Goal: Use online tool/utility: Utilize a website feature to perform a specific function

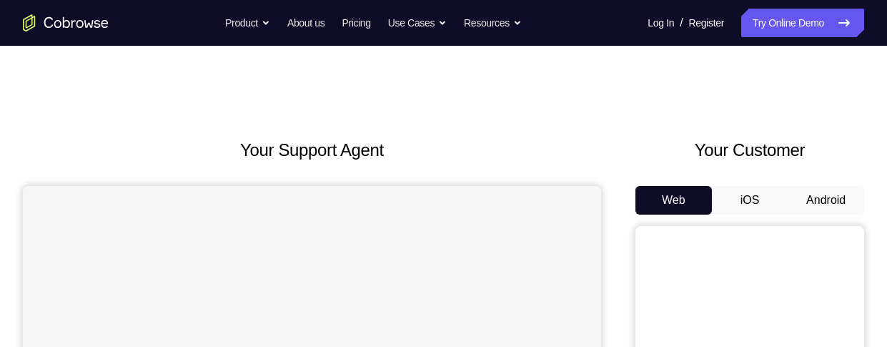
click at [809, 197] on button "Android" at bounding box center [826, 200] width 77 height 29
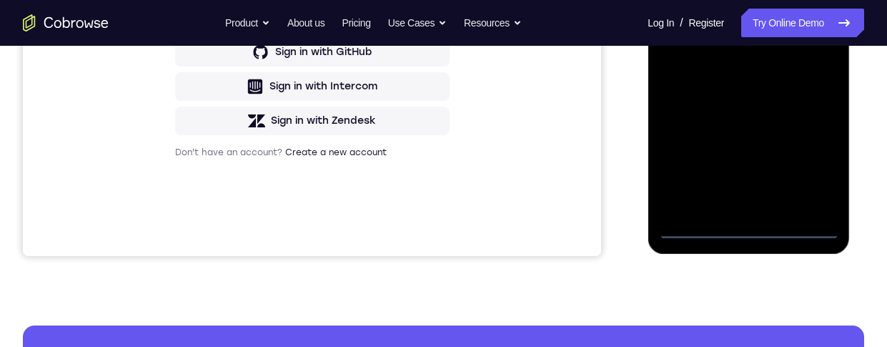
scroll to position [436, 0]
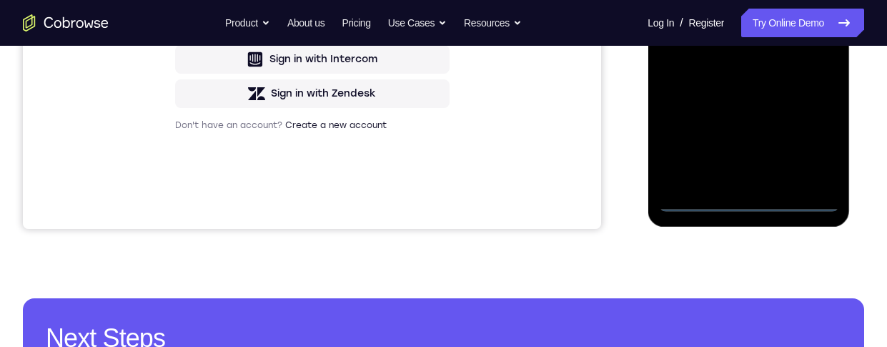
click at [749, 197] on div at bounding box center [749, 11] width 180 height 400
click at [820, 133] on div at bounding box center [749, 11] width 180 height 400
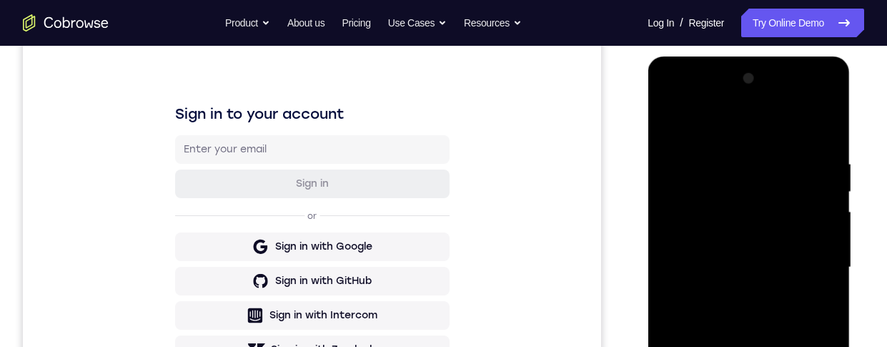
scroll to position [148, 0]
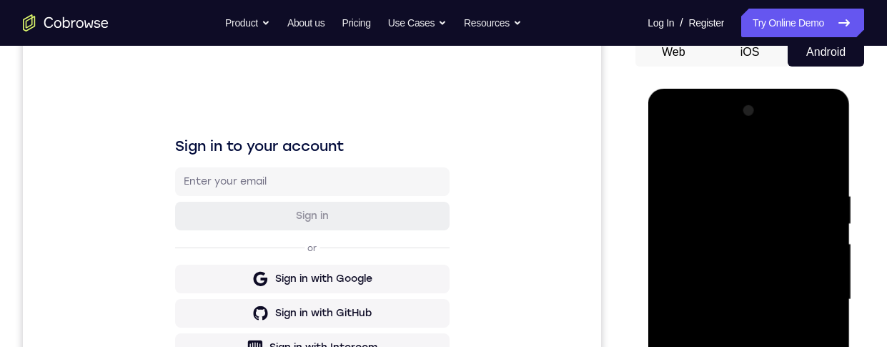
click at [825, 134] on div at bounding box center [749, 299] width 180 height 400
click at [800, 157] on div at bounding box center [749, 299] width 180 height 400
click at [770, 134] on div at bounding box center [749, 299] width 180 height 400
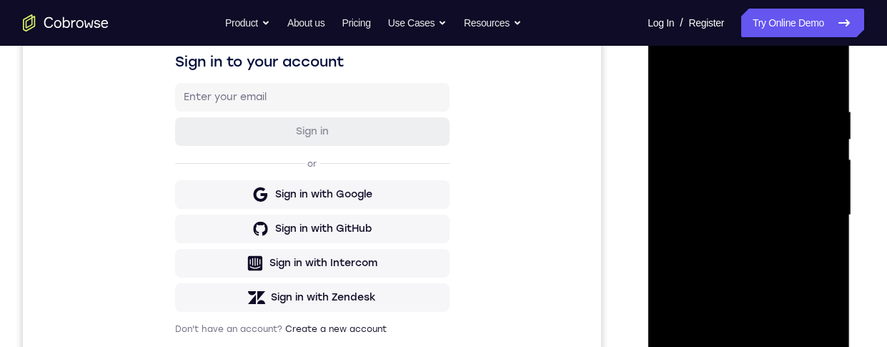
click at [690, 161] on div at bounding box center [749, 215] width 180 height 400
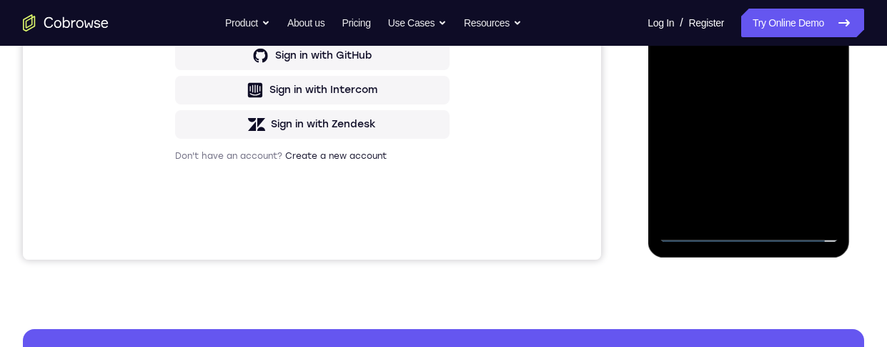
click at [724, 213] on div at bounding box center [749, 42] width 180 height 400
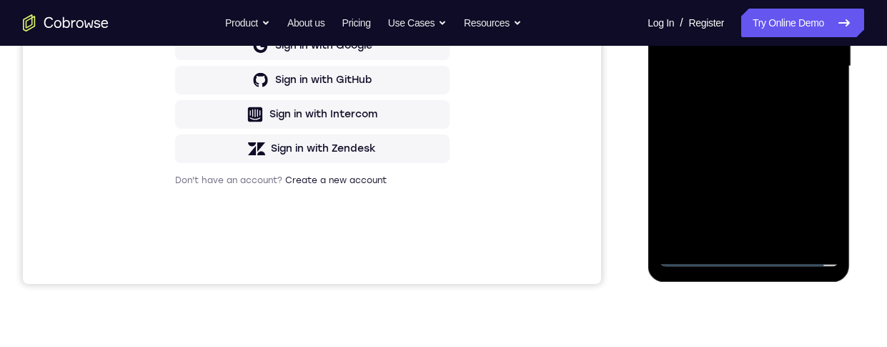
click at [775, 54] on div at bounding box center [749, 66] width 180 height 400
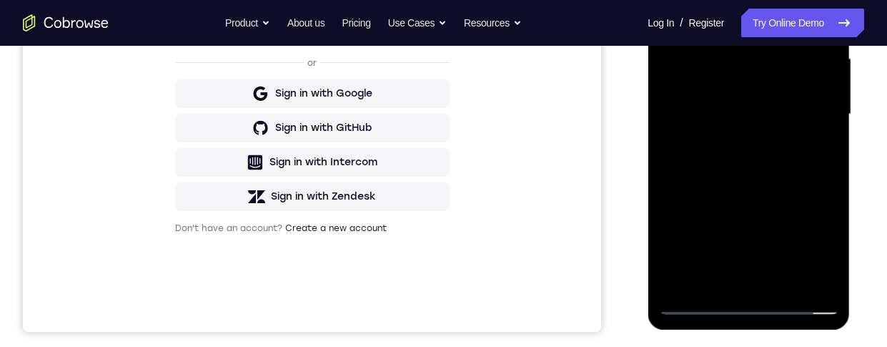
click at [783, 79] on div at bounding box center [749, 114] width 180 height 400
click at [768, 117] on div at bounding box center [749, 114] width 180 height 400
click at [759, 177] on div at bounding box center [749, 114] width 180 height 400
click at [702, 104] on div at bounding box center [749, 114] width 180 height 400
click at [708, 107] on div at bounding box center [749, 114] width 180 height 400
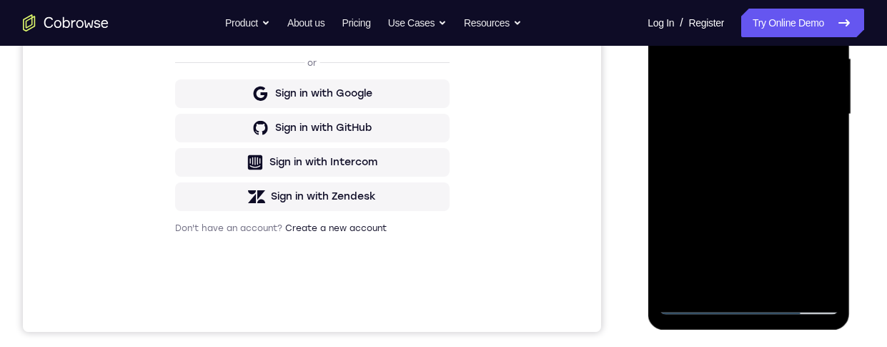
click at [762, 175] on div at bounding box center [749, 114] width 180 height 400
click at [759, 171] on div at bounding box center [749, 114] width 180 height 400
click at [759, 174] on div at bounding box center [749, 114] width 180 height 400
click at [709, 106] on div at bounding box center [749, 114] width 180 height 400
click at [760, 107] on div at bounding box center [749, 114] width 180 height 400
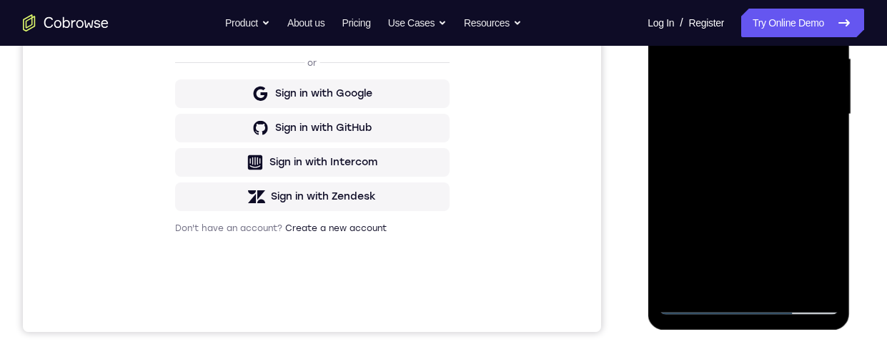
click at [769, 164] on div at bounding box center [749, 114] width 180 height 400
click at [757, 154] on div at bounding box center [749, 114] width 180 height 400
click at [762, 162] on div at bounding box center [749, 114] width 180 height 400
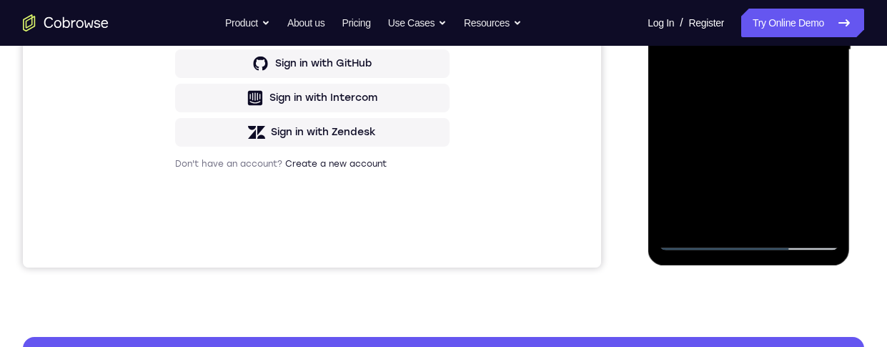
scroll to position [345, 0]
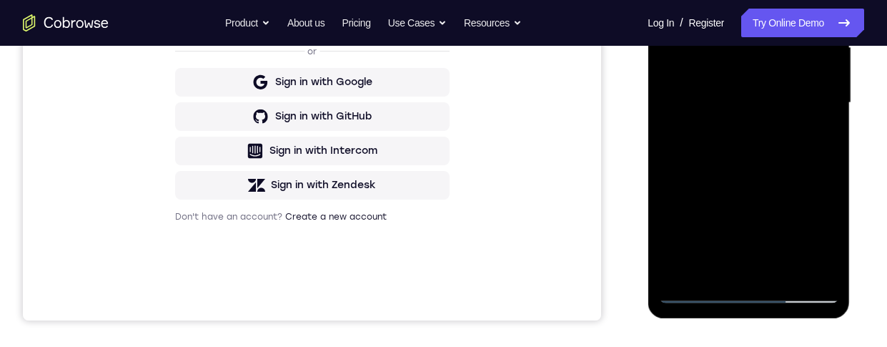
click at [778, 157] on div at bounding box center [749, 103] width 180 height 400
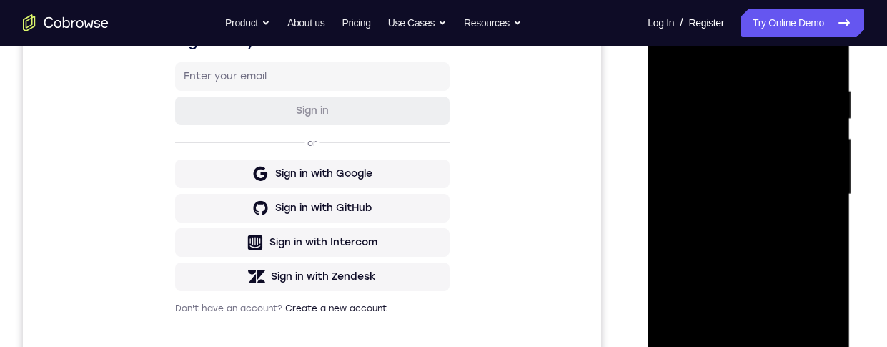
scroll to position [239, 0]
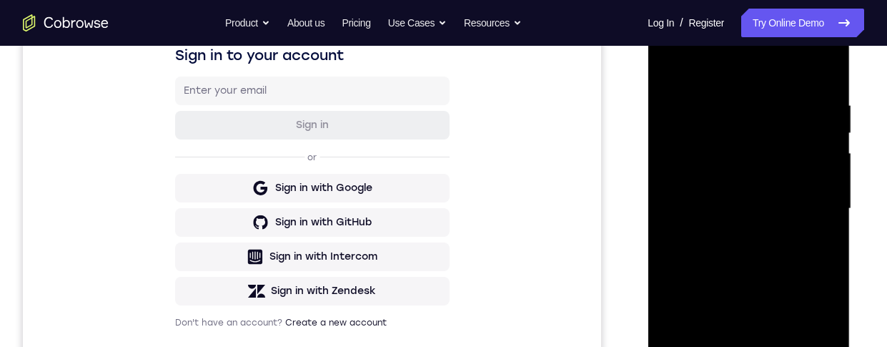
click at [732, 99] on div at bounding box center [749, 209] width 180 height 400
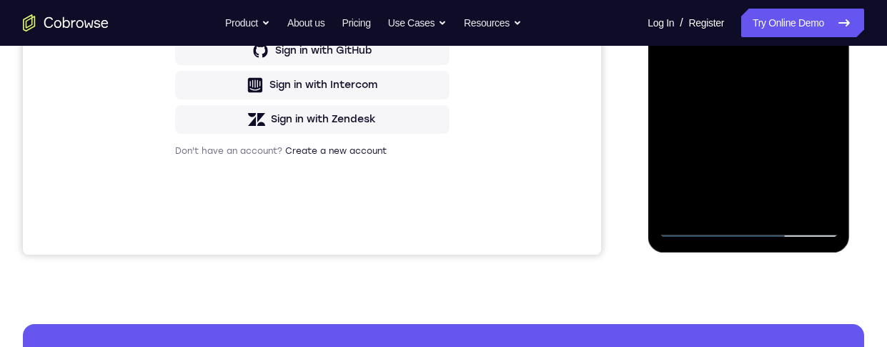
scroll to position [413, 0]
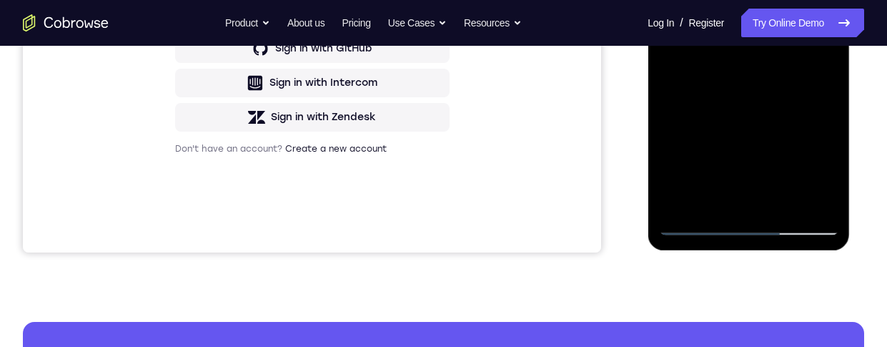
click at [802, 198] on div at bounding box center [749, 35] width 180 height 400
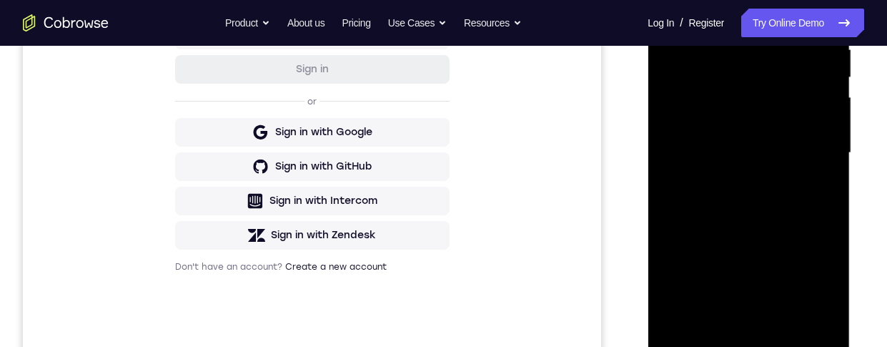
scroll to position [270, 0]
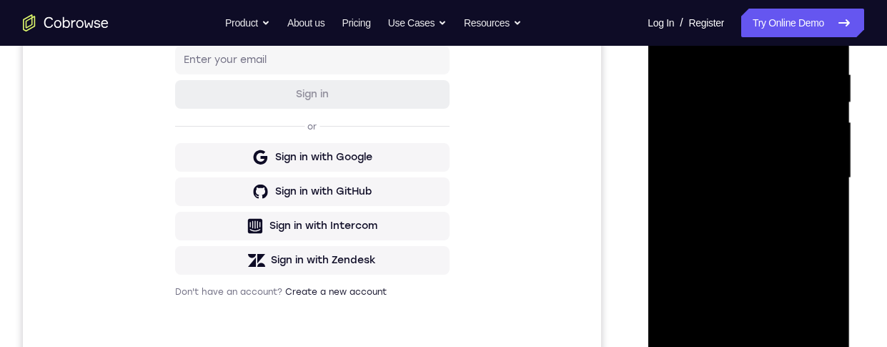
click at [827, 134] on div at bounding box center [749, 178] width 180 height 400
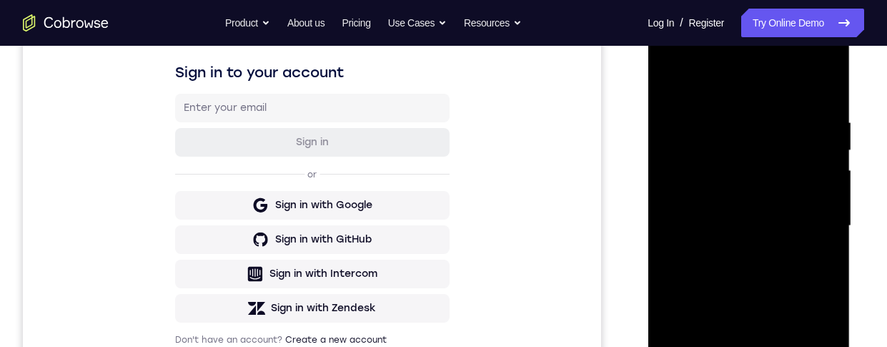
click at [817, 174] on div at bounding box center [749, 226] width 180 height 400
click at [817, 145] on div at bounding box center [749, 226] width 180 height 400
click at [819, 147] on div at bounding box center [749, 226] width 180 height 400
click at [825, 141] on div at bounding box center [749, 226] width 180 height 400
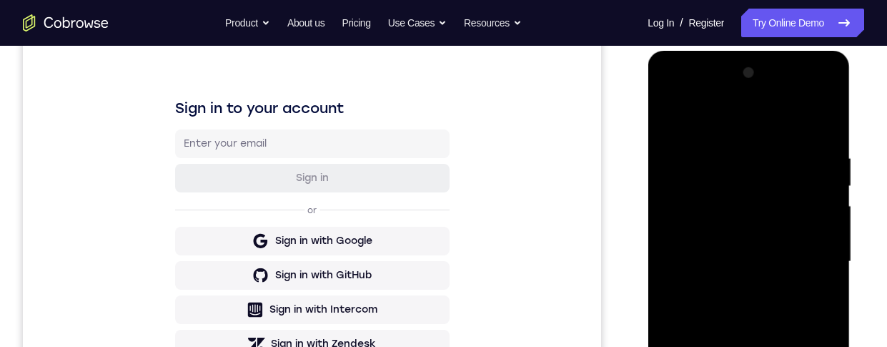
scroll to position [286, 0]
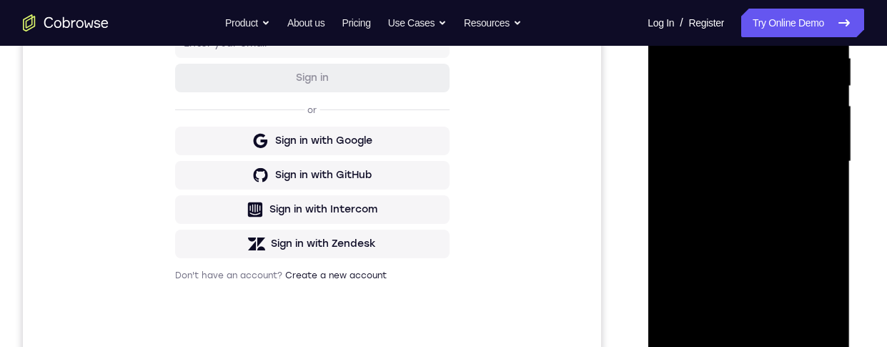
click at [822, 122] on div at bounding box center [749, 161] width 180 height 400
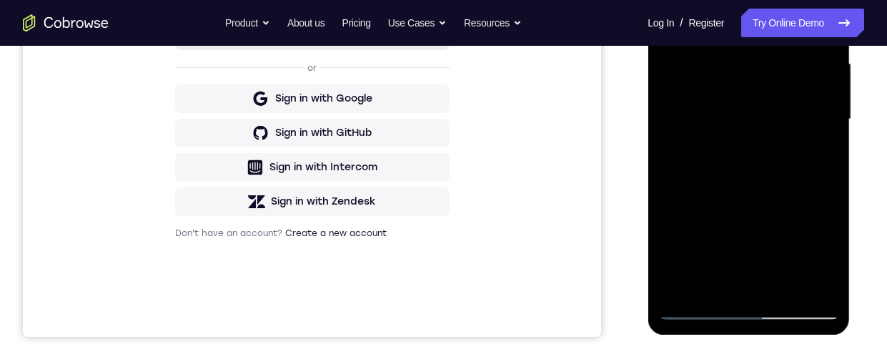
scroll to position [302, 0]
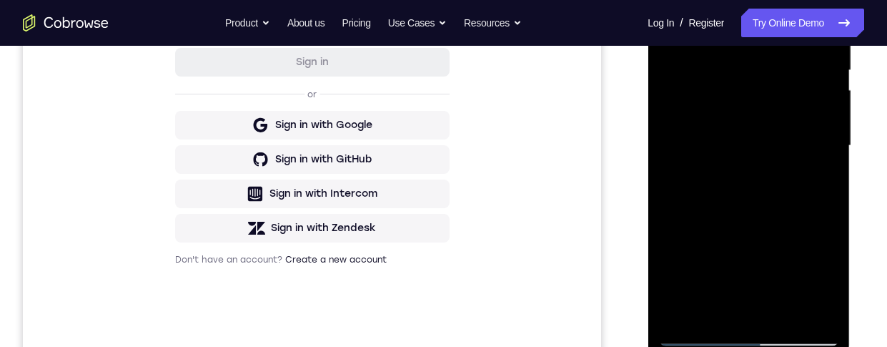
click at [819, 155] on div at bounding box center [749, 146] width 180 height 400
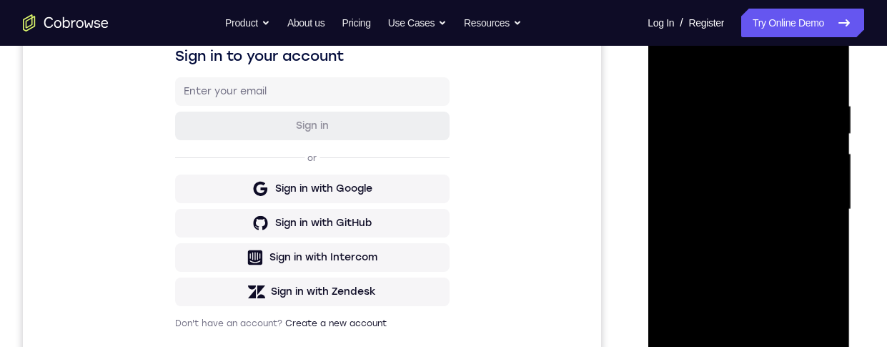
click at [815, 157] on div at bounding box center [749, 209] width 180 height 400
click at [820, 156] on div at bounding box center [749, 209] width 180 height 400
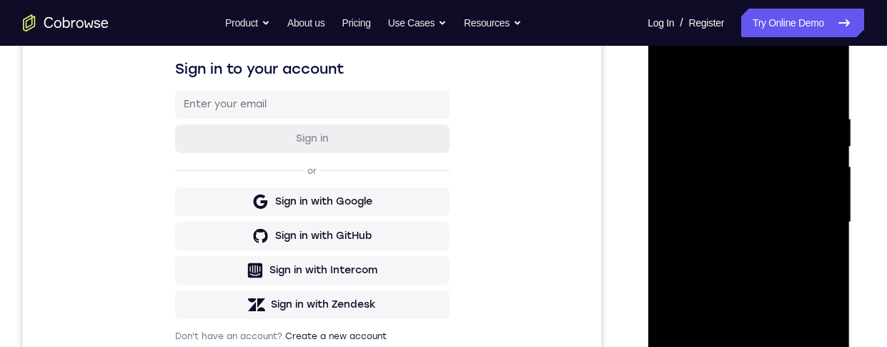
click at [827, 181] on div at bounding box center [749, 222] width 180 height 400
click at [827, 159] on div at bounding box center [749, 222] width 180 height 400
click at [827, 161] on div at bounding box center [749, 222] width 180 height 400
click at [827, 75] on div at bounding box center [749, 222] width 180 height 400
click at [827, 106] on div at bounding box center [749, 222] width 180 height 400
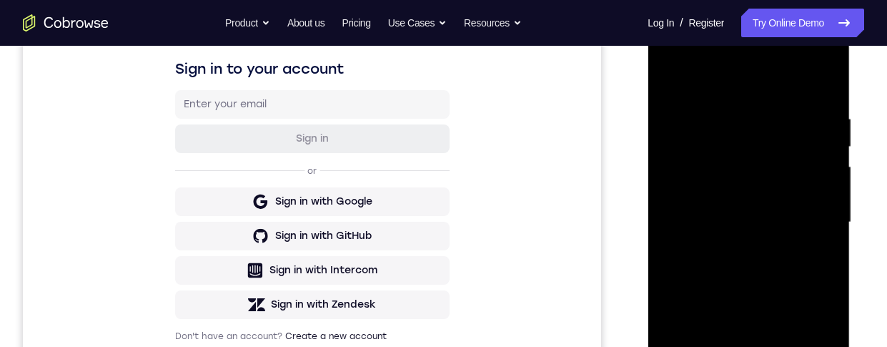
click at [779, 97] on div at bounding box center [749, 222] width 180 height 400
click at [780, 125] on div at bounding box center [749, 222] width 180 height 400
click at [776, 151] on div at bounding box center [749, 222] width 180 height 400
click at [697, 95] on div at bounding box center [749, 222] width 180 height 400
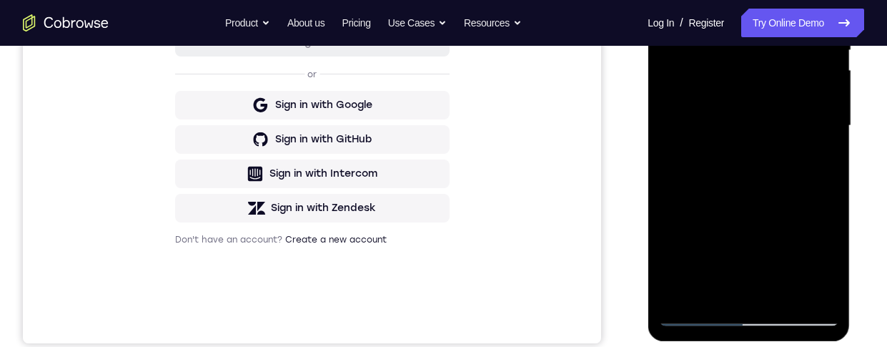
scroll to position [374, 0]
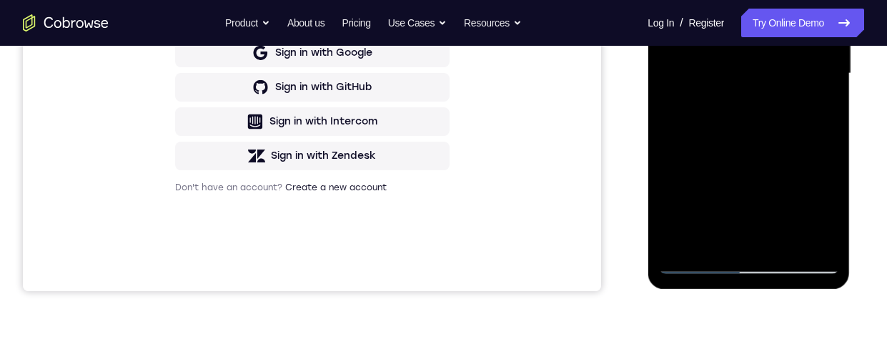
click at [679, 94] on div at bounding box center [749, 73] width 180 height 400
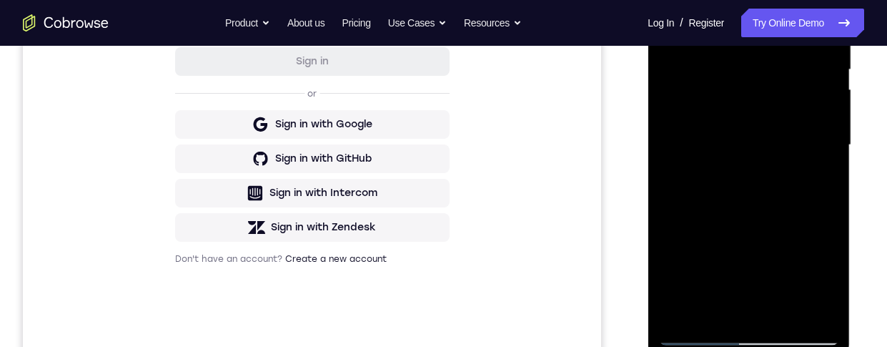
scroll to position [280, 0]
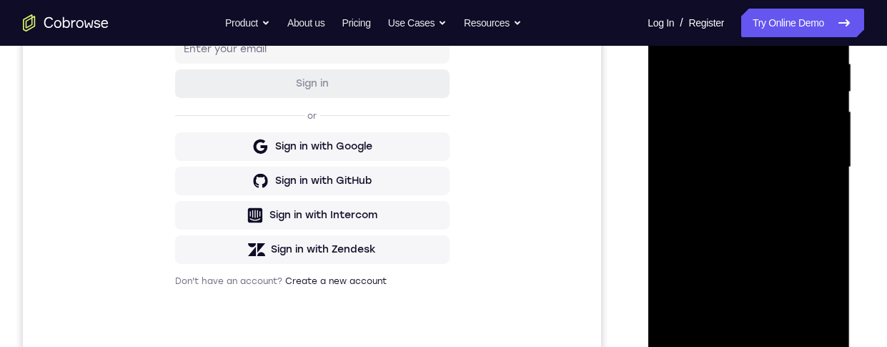
click at [819, 134] on div at bounding box center [749, 167] width 180 height 400
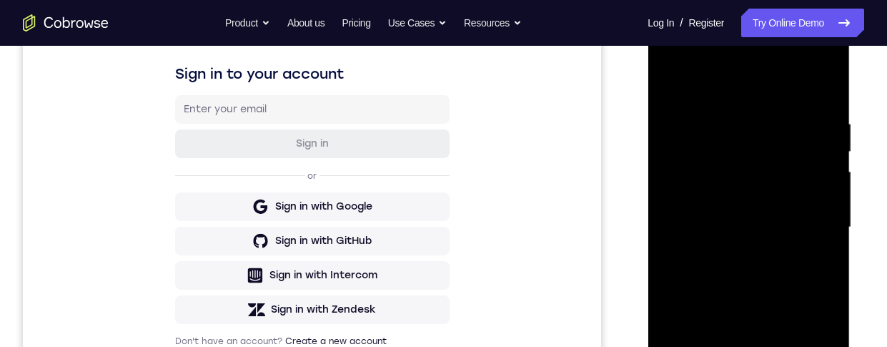
scroll to position [172, 0]
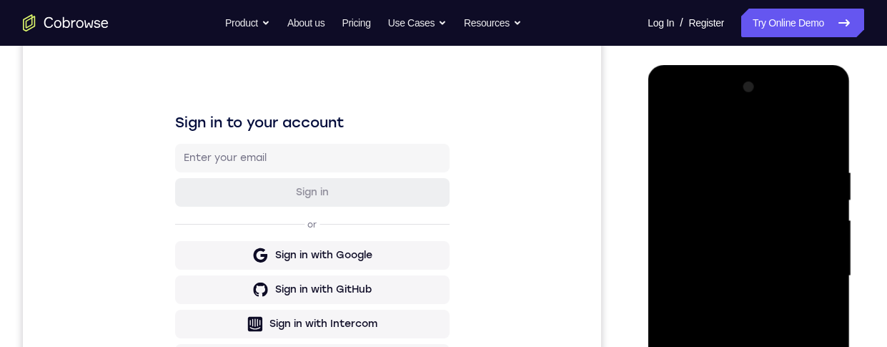
click at [827, 94] on div at bounding box center [749, 276] width 180 height 400
click at [670, 133] on div at bounding box center [749, 276] width 180 height 400
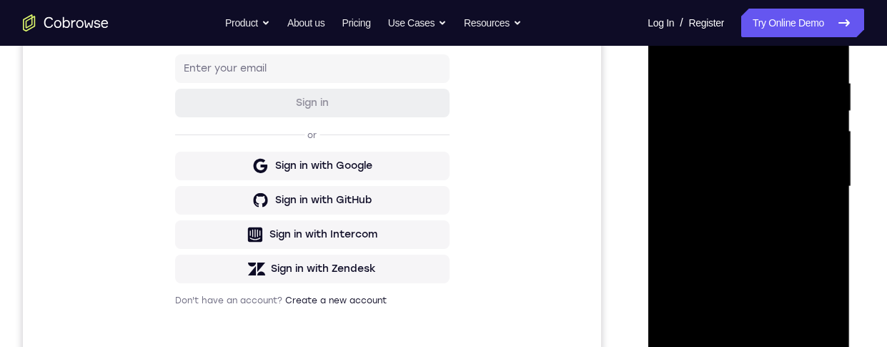
scroll to position [350, 0]
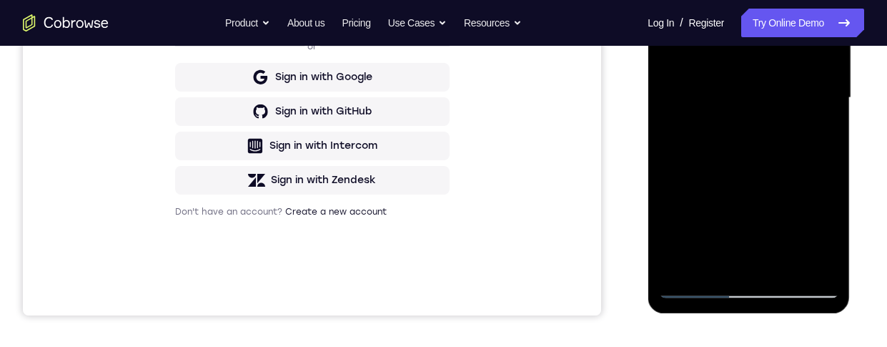
click at [817, 266] on div at bounding box center [749, 98] width 180 height 400
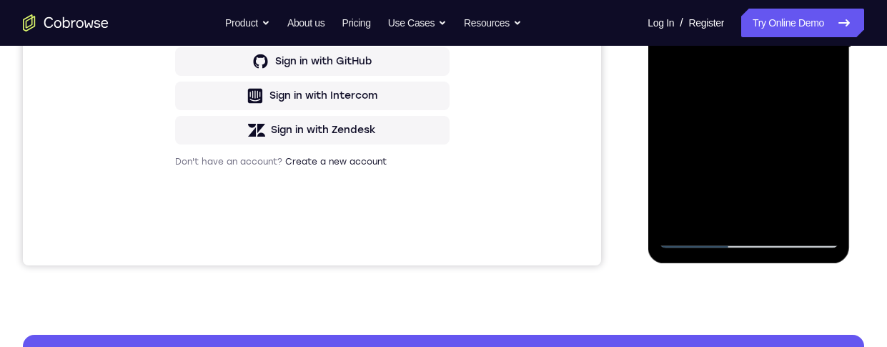
scroll to position [413, 0]
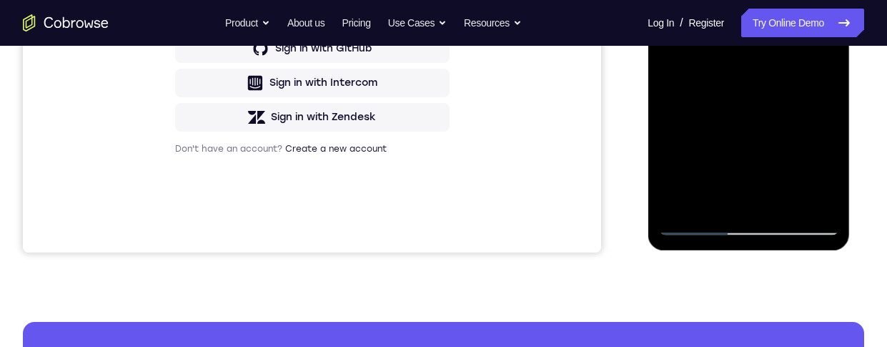
click at [782, 201] on div at bounding box center [749, 35] width 180 height 400
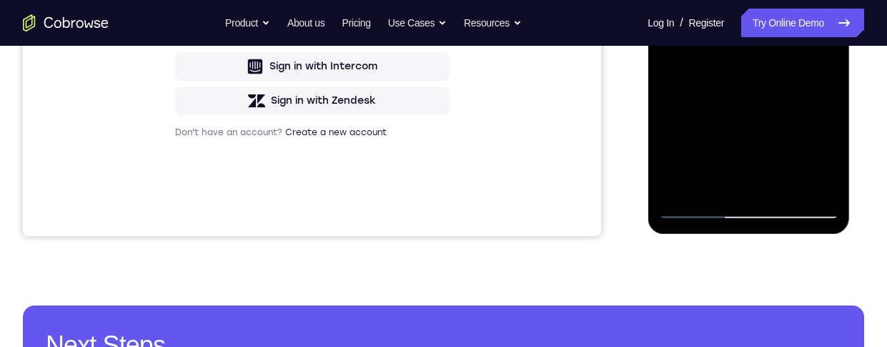
click at [747, 93] on div at bounding box center [749, 18] width 180 height 400
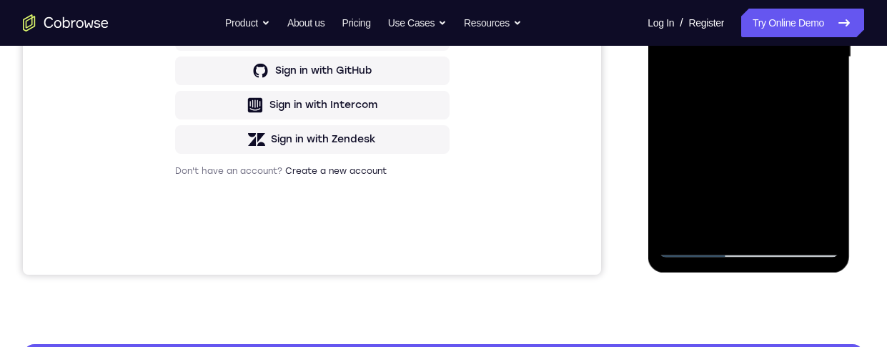
scroll to position [365, 0]
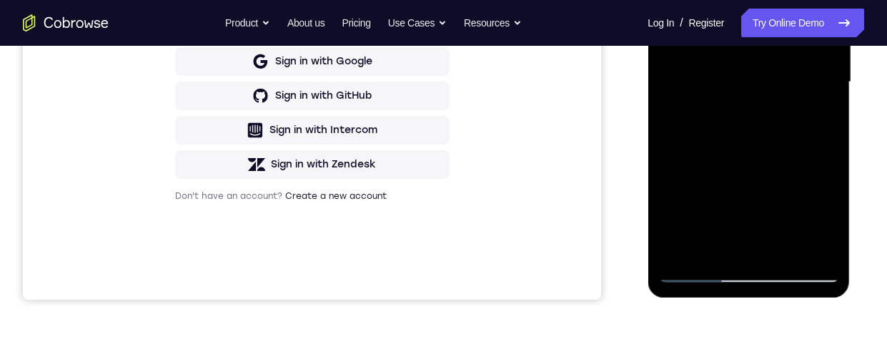
click at [776, 89] on div at bounding box center [749, 82] width 180 height 400
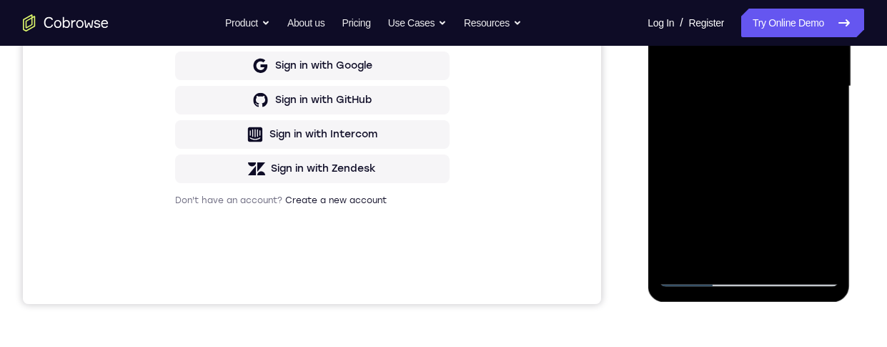
click at [831, 225] on div at bounding box center [749, 86] width 180 height 400
click at [826, 227] on div at bounding box center [749, 86] width 180 height 400
click at [830, 224] on div at bounding box center [749, 86] width 180 height 400
click at [827, 225] on div at bounding box center [749, 86] width 180 height 400
click at [827, 223] on div at bounding box center [749, 86] width 180 height 400
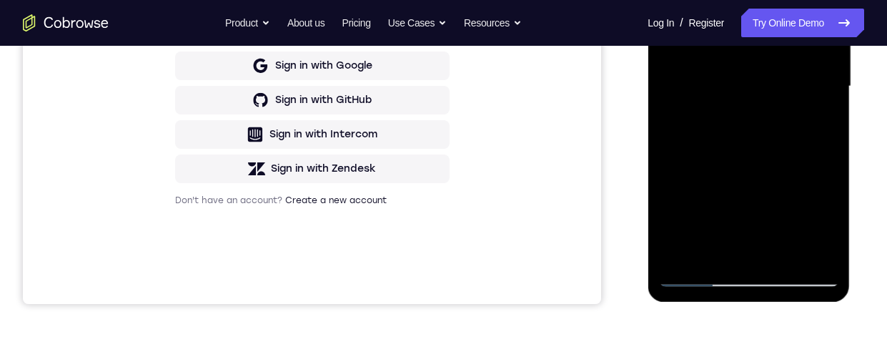
click at [828, 224] on div at bounding box center [749, 86] width 180 height 400
click at [827, 223] on div at bounding box center [749, 86] width 180 height 400
click at [827, 226] on div at bounding box center [749, 86] width 180 height 400
click at [825, 226] on div at bounding box center [749, 86] width 180 height 400
click at [825, 225] on div at bounding box center [749, 86] width 180 height 400
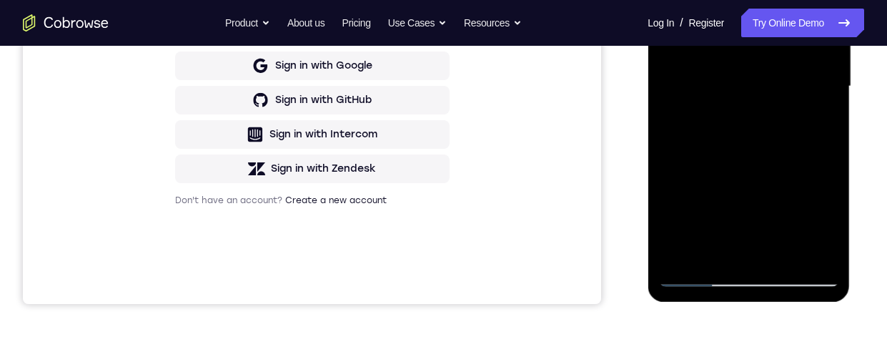
click at [824, 227] on div at bounding box center [749, 86] width 180 height 400
click at [825, 224] on div at bounding box center [749, 86] width 180 height 400
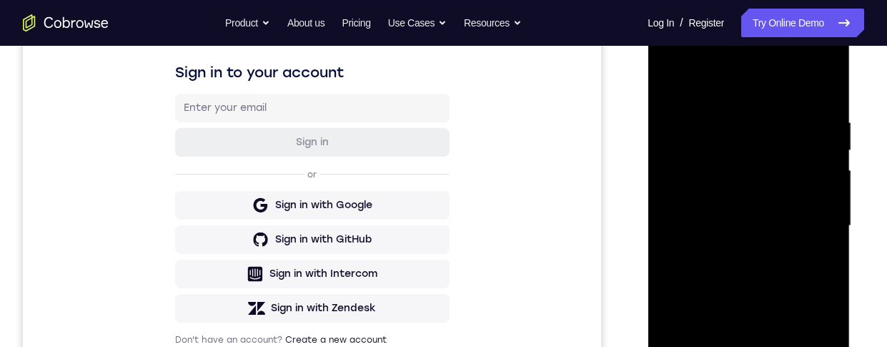
scroll to position [199, 0]
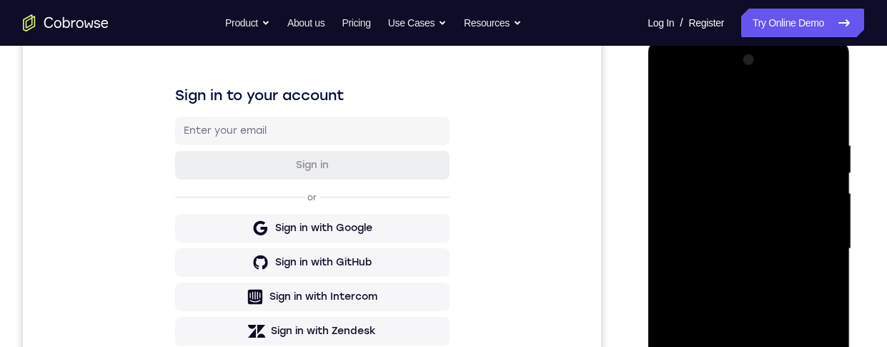
click at [673, 102] on div at bounding box center [749, 249] width 180 height 400
click at [756, 260] on div at bounding box center [749, 249] width 180 height 400
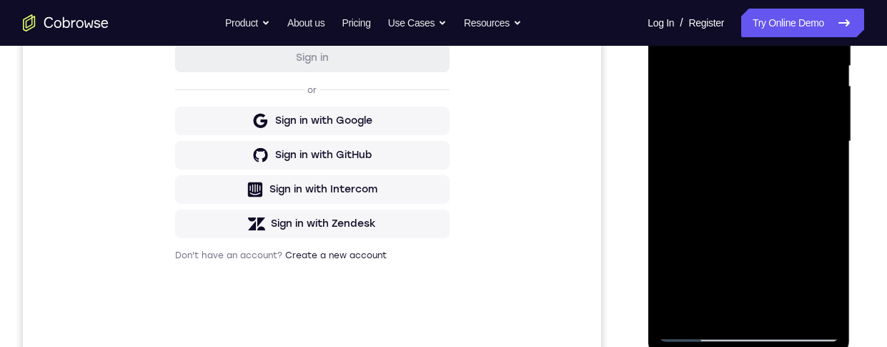
scroll to position [417, 0]
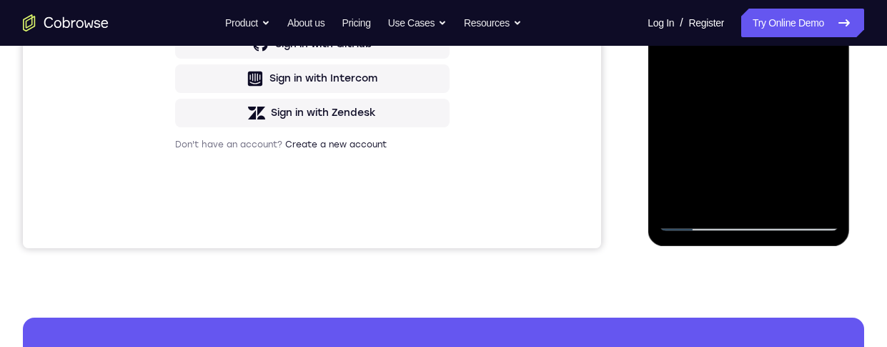
click at [714, 197] on div at bounding box center [749, 31] width 180 height 400
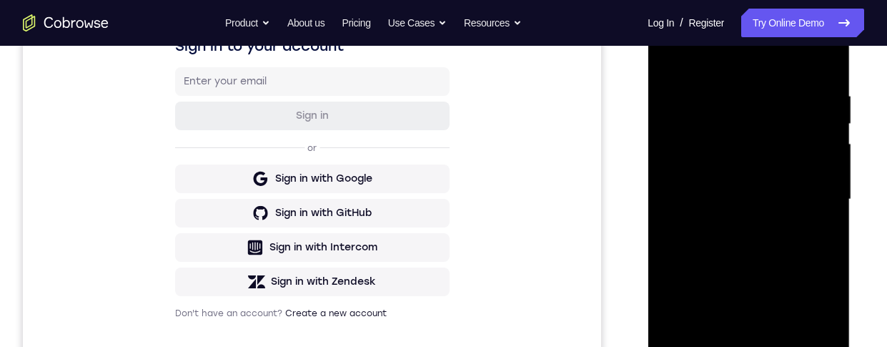
scroll to position [239, 0]
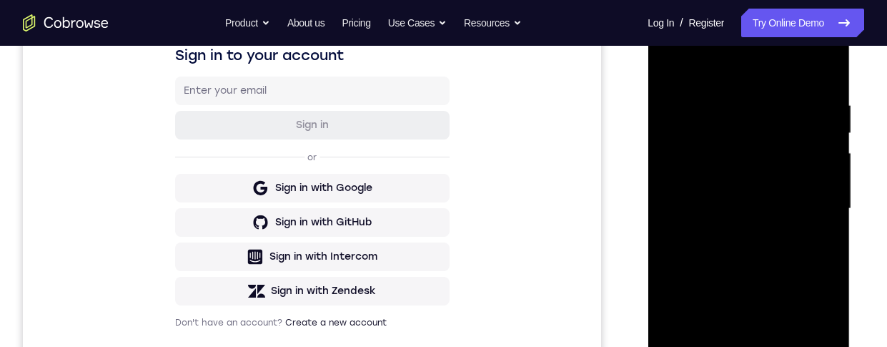
click at [669, 64] on div at bounding box center [749, 209] width 180 height 400
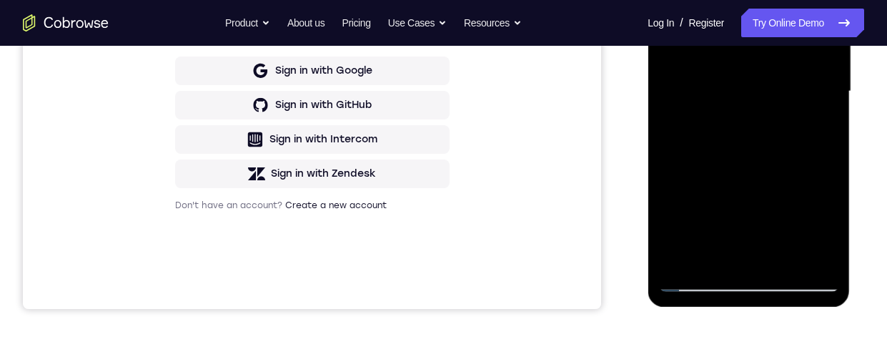
click at [754, 133] on div at bounding box center [749, 91] width 180 height 400
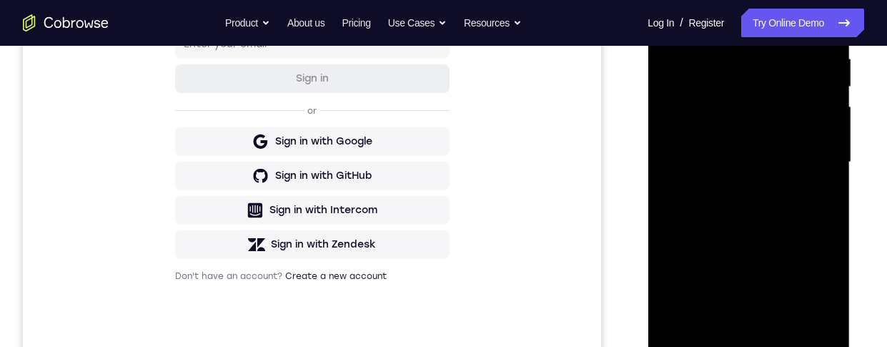
scroll to position [247, 0]
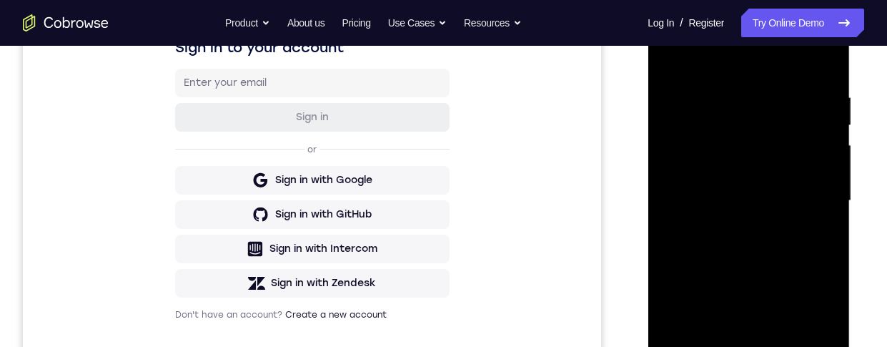
click at [679, 52] on div at bounding box center [749, 201] width 180 height 400
click at [748, 267] on div at bounding box center [749, 201] width 180 height 400
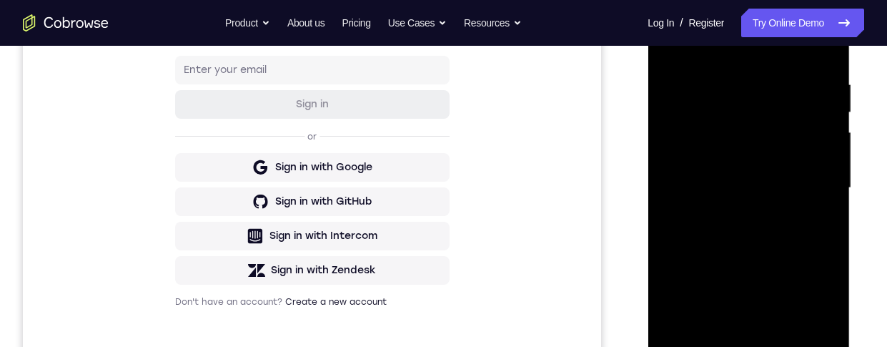
scroll to position [236, 0]
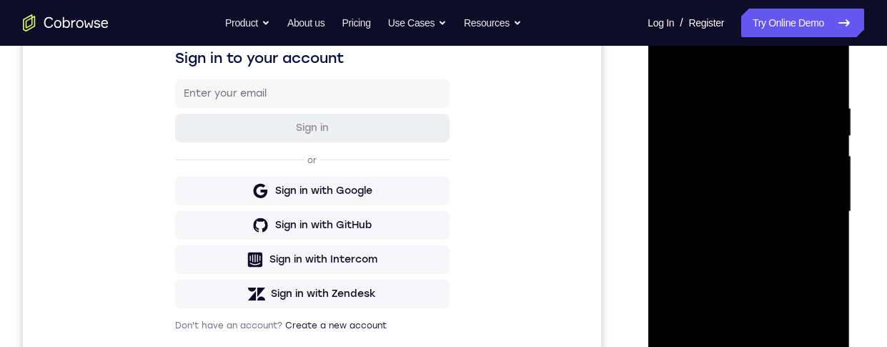
click at [666, 72] on div at bounding box center [749, 211] width 180 height 400
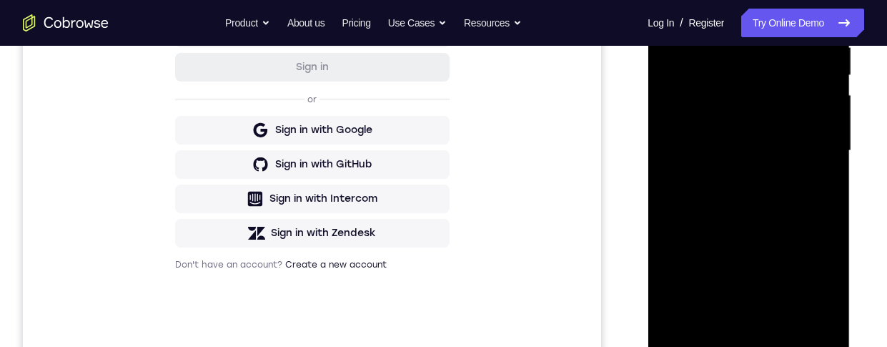
click at [769, 157] on div at bounding box center [749, 151] width 180 height 400
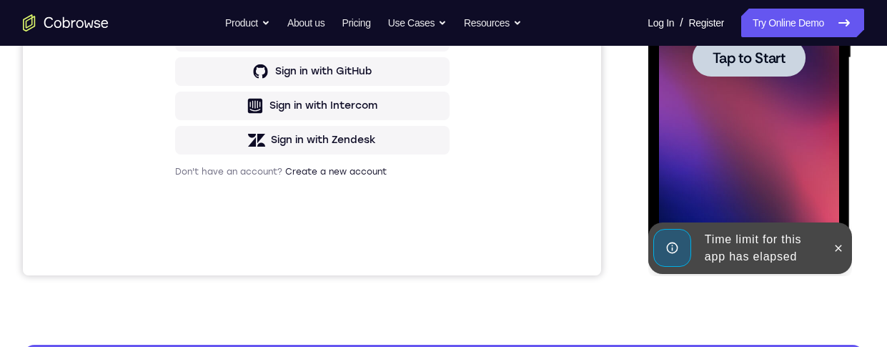
scroll to position [317, 0]
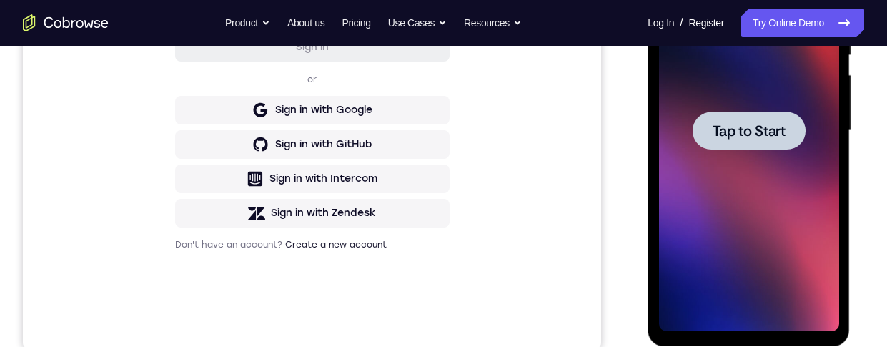
click at [768, 151] on div at bounding box center [749, 131] width 180 height 400
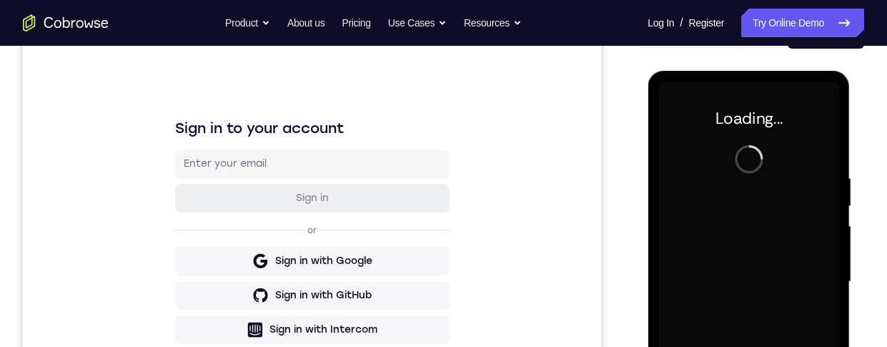
scroll to position [142, 0]
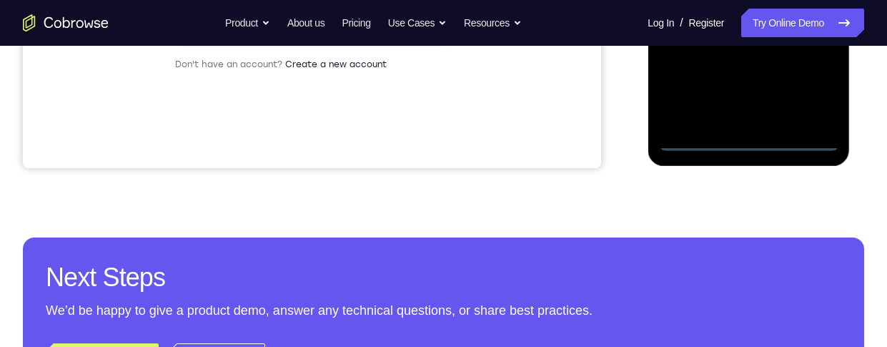
scroll to position [457, 0]
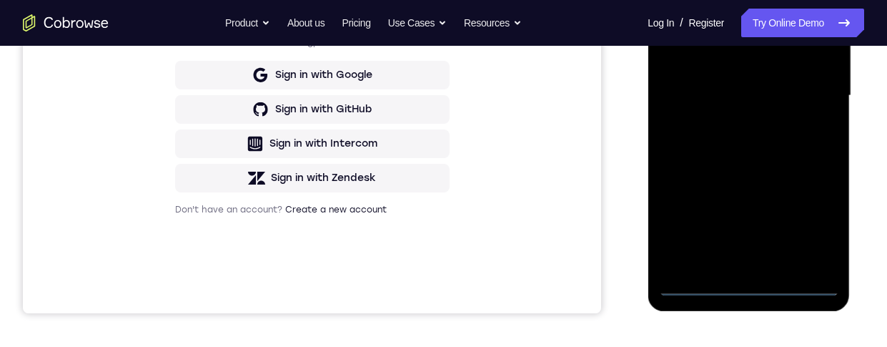
scroll to position [182, 0]
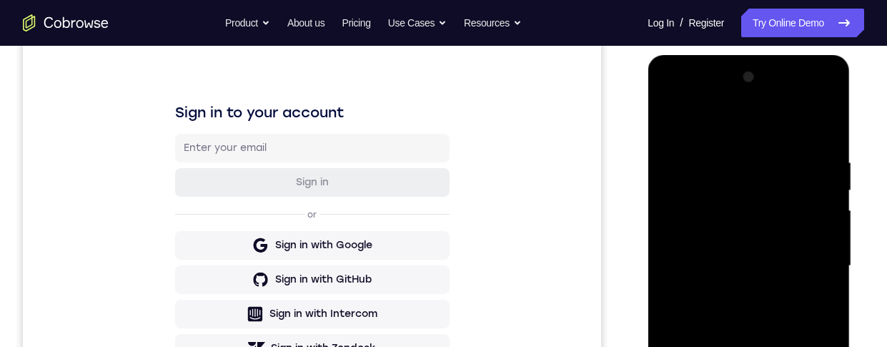
click at [825, 103] on div at bounding box center [749, 266] width 180 height 400
click at [802, 122] on div at bounding box center [749, 266] width 180 height 400
click at [740, 101] on div at bounding box center [749, 266] width 180 height 400
click at [698, 197] on div at bounding box center [749, 266] width 180 height 400
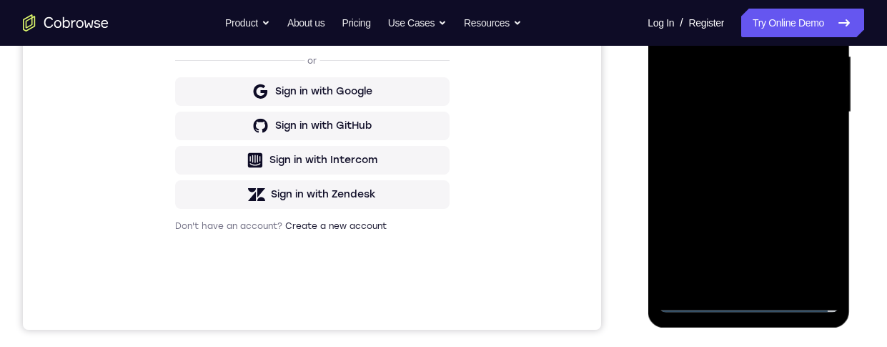
scroll to position [435, 0]
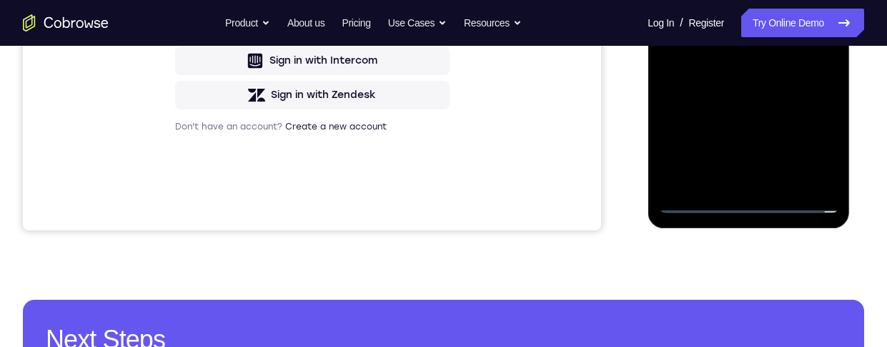
click at [732, 179] on div at bounding box center [749, 13] width 180 height 400
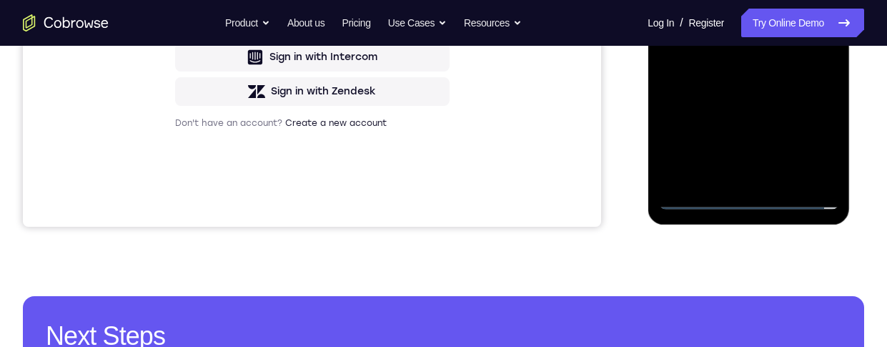
scroll to position [347, 0]
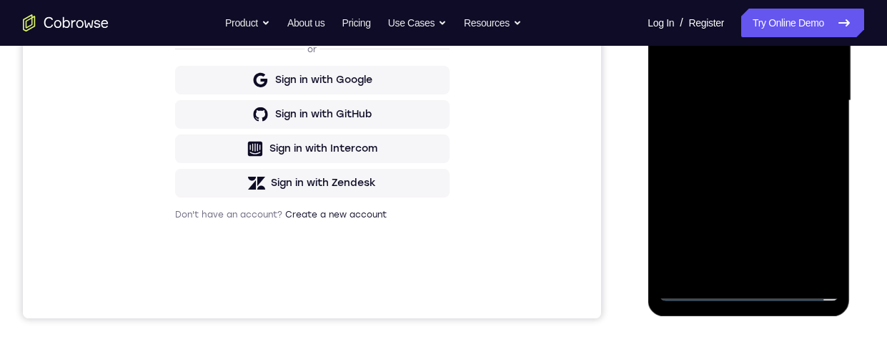
click at [798, 89] on div at bounding box center [749, 101] width 180 height 400
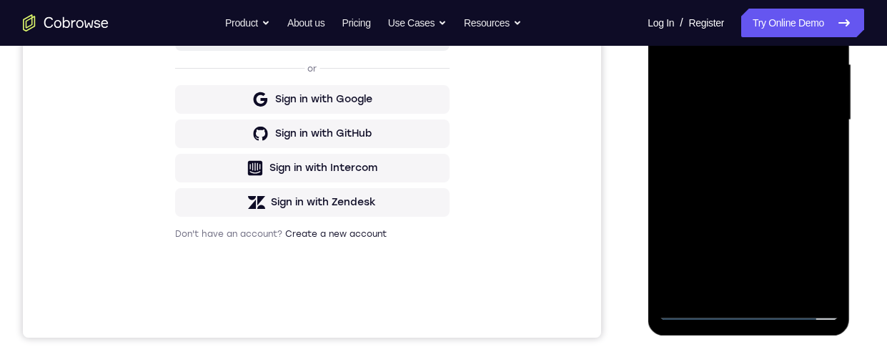
click at [783, 92] on div at bounding box center [749, 120] width 180 height 400
click at [764, 117] on div at bounding box center [749, 120] width 180 height 400
click at [791, 162] on div at bounding box center [749, 120] width 180 height 400
click at [795, 158] on div at bounding box center [749, 120] width 180 height 400
click at [791, 169] on div at bounding box center [749, 120] width 180 height 400
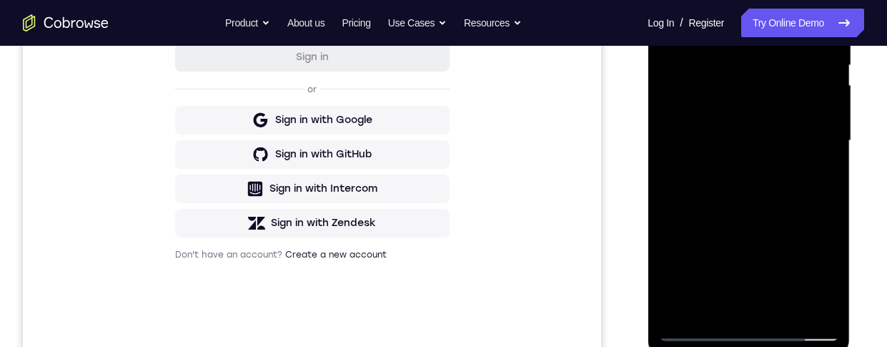
scroll to position [324, 0]
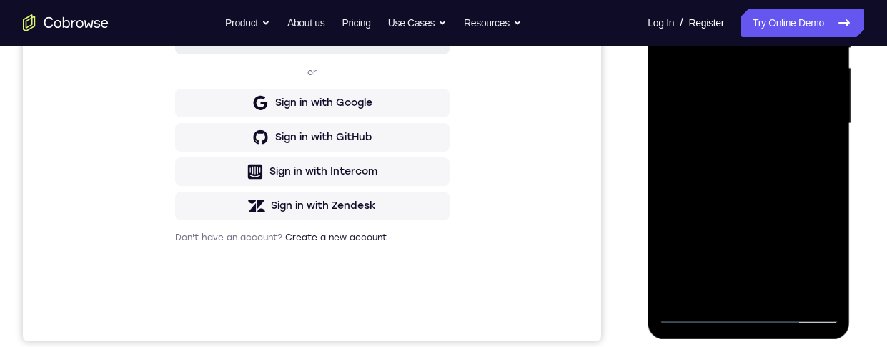
click at [777, 179] on div at bounding box center [749, 123] width 180 height 400
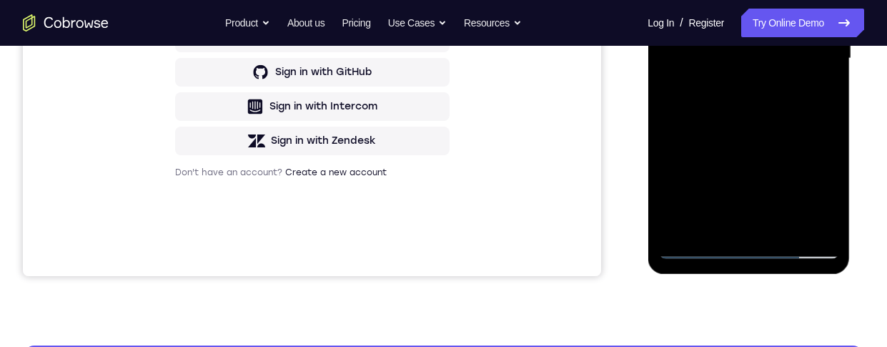
scroll to position [395, 0]
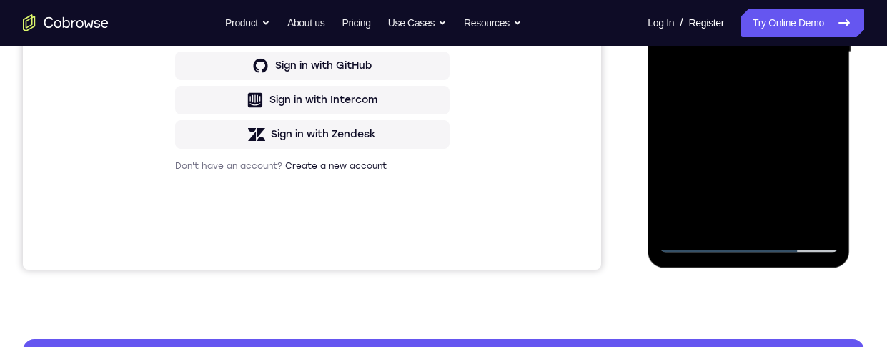
click at [784, 221] on div at bounding box center [749, 52] width 180 height 400
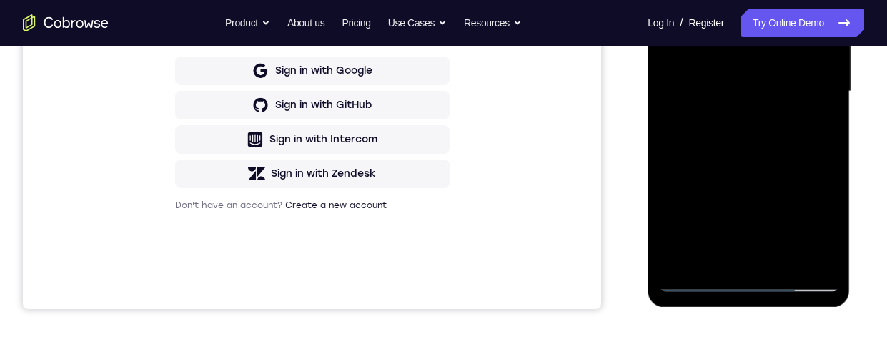
click at [751, 170] on div at bounding box center [749, 91] width 180 height 400
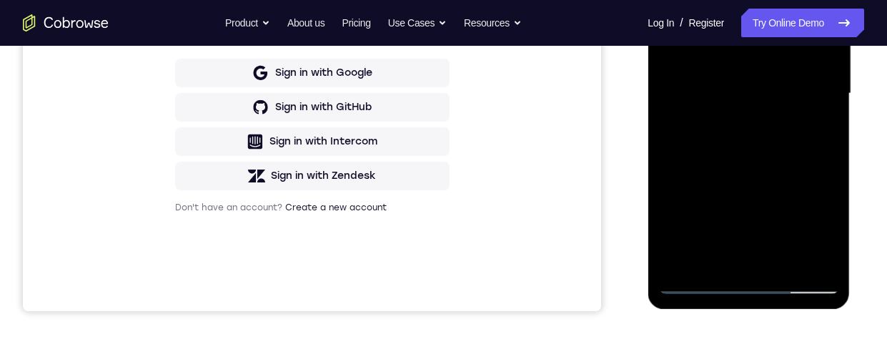
click at [762, 72] on div at bounding box center [749, 93] width 180 height 400
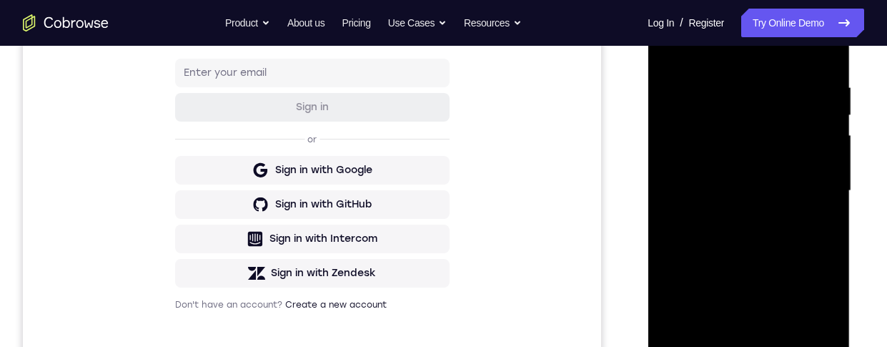
scroll to position [230, 0]
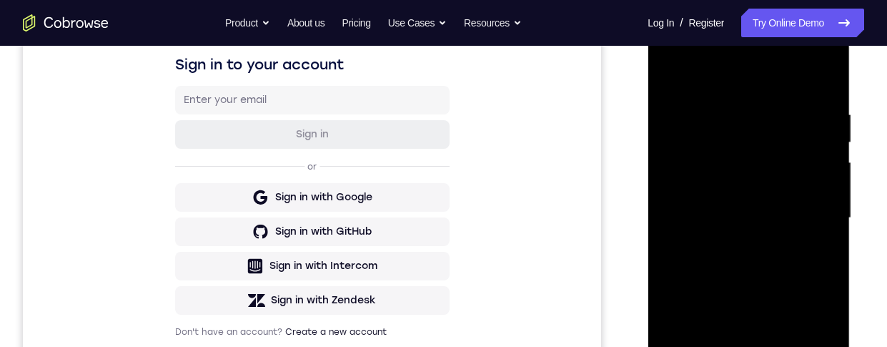
click at [667, 72] on div at bounding box center [749, 218] width 180 height 400
click at [772, 220] on div at bounding box center [749, 218] width 180 height 400
click at [791, 324] on div at bounding box center [749, 218] width 180 height 400
click at [814, 323] on div at bounding box center [749, 218] width 180 height 400
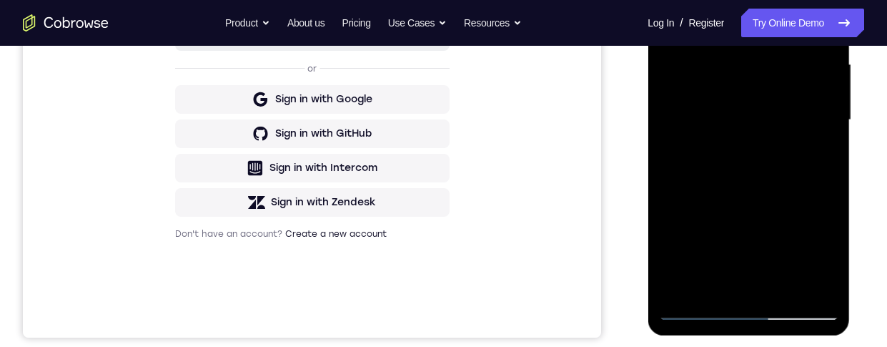
click at [787, 56] on div at bounding box center [749, 120] width 180 height 400
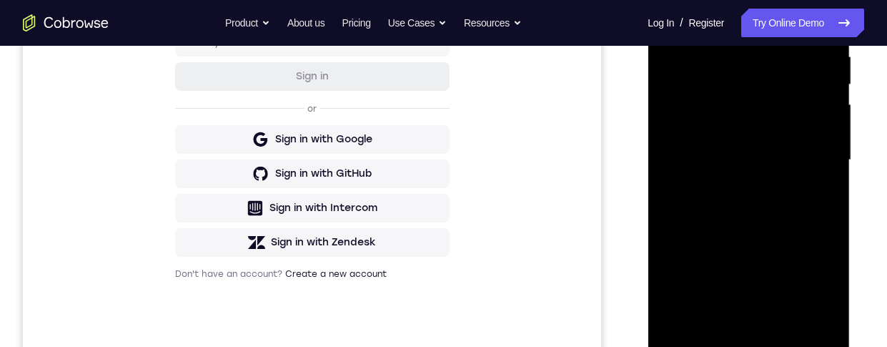
click at [812, 224] on div at bounding box center [749, 160] width 180 height 400
click at [671, 16] on div at bounding box center [749, 160] width 180 height 400
click at [777, 205] on div at bounding box center [749, 160] width 180 height 400
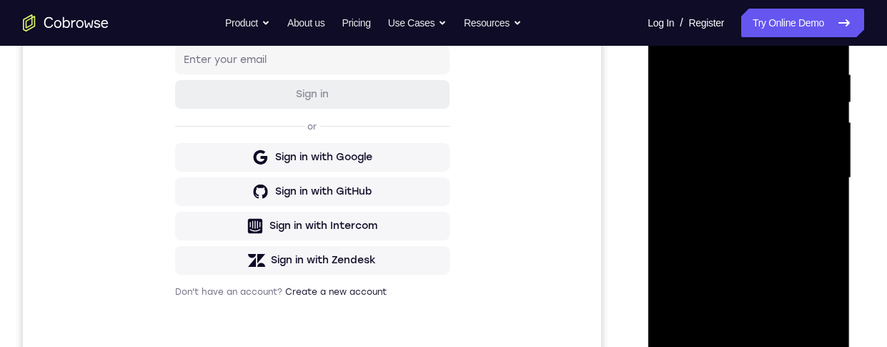
scroll to position [212, 0]
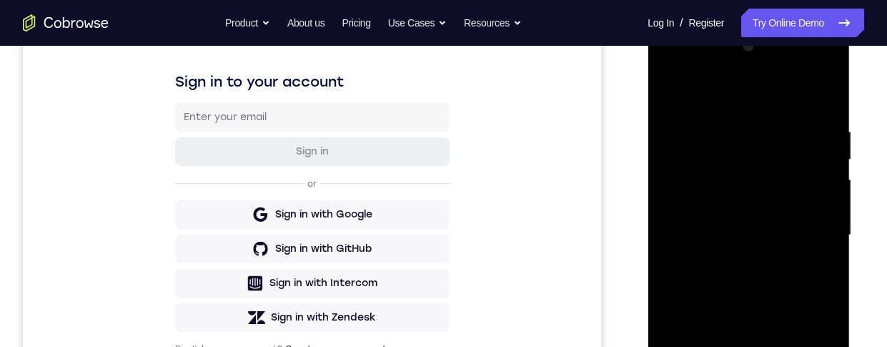
click at [676, 94] on div at bounding box center [749, 235] width 180 height 400
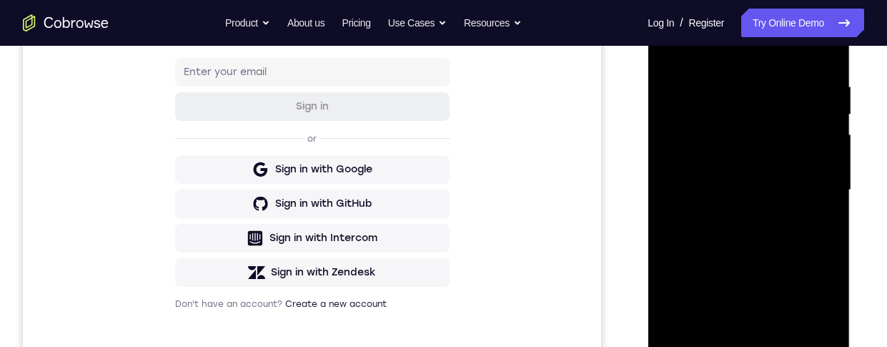
scroll to position [285, 0]
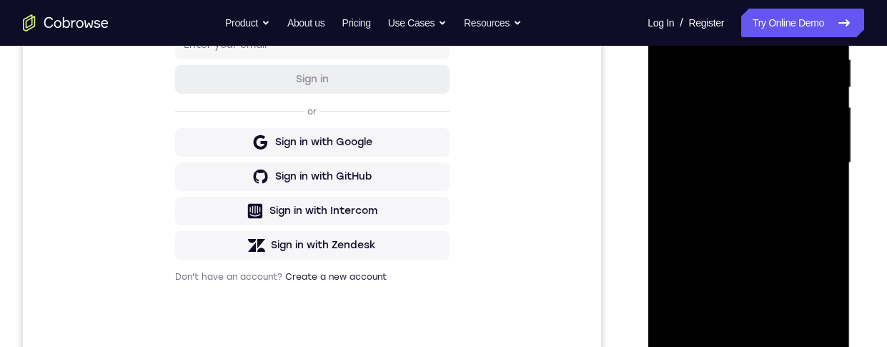
click at [769, 165] on div at bounding box center [749, 163] width 180 height 400
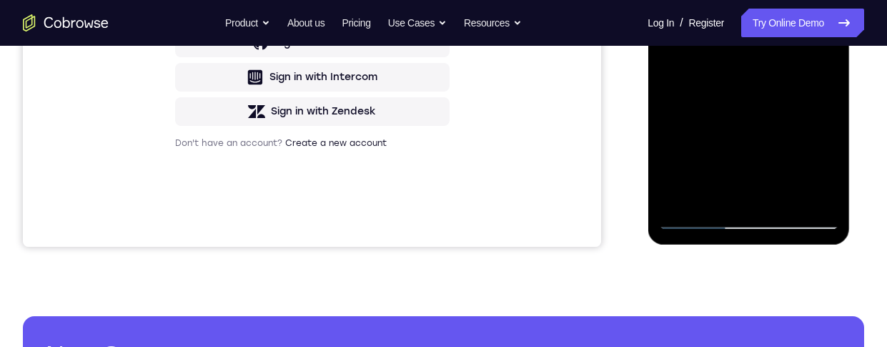
scroll to position [419, 0]
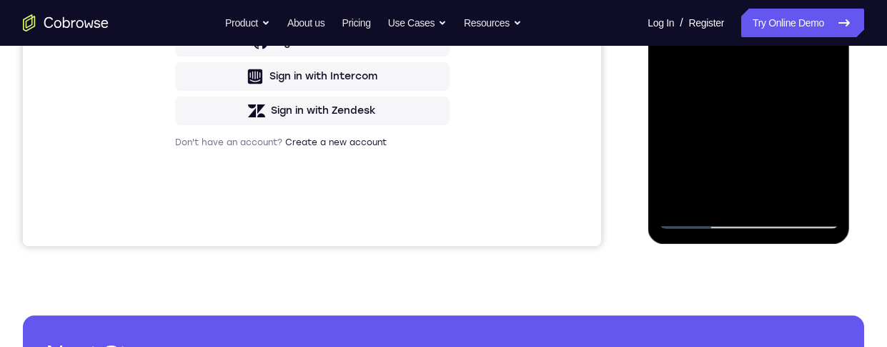
click at [820, 163] on div at bounding box center [749, 28] width 180 height 400
click at [758, 91] on div at bounding box center [749, 28] width 180 height 400
click at [827, 167] on div at bounding box center [749, 28] width 180 height 400
click at [789, 116] on div at bounding box center [749, 28] width 180 height 400
click at [826, 168] on div at bounding box center [749, 28] width 180 height 400
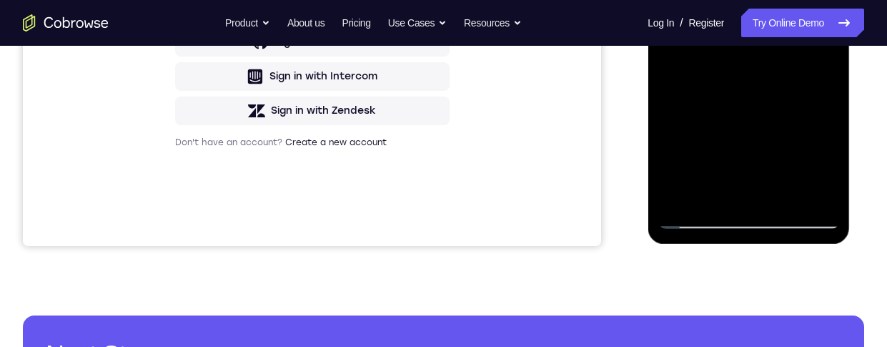
click at [751, 92] on div at bounding box center [749, 28] width 180 height 400
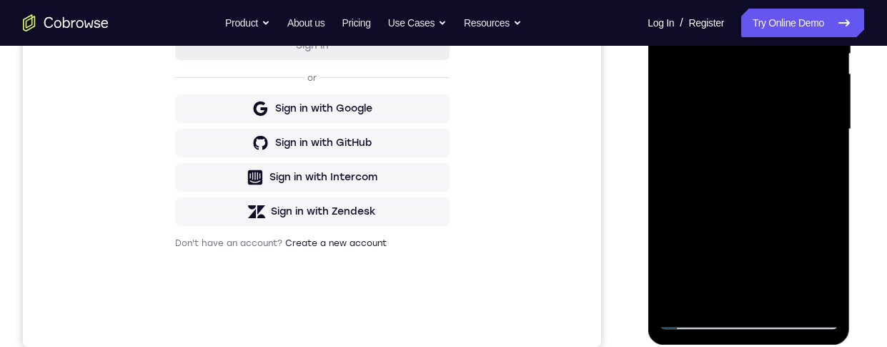
scroll to position [305, 0]
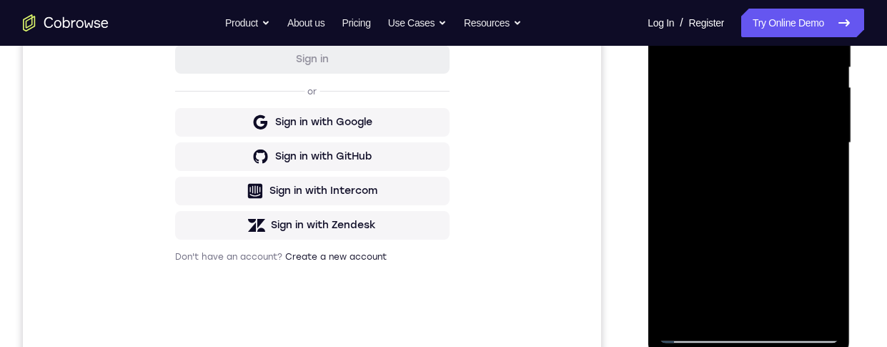
click at [789, 99] on div at bounding box center [749, 143] width 180 height 400
click at [812, 224] on div at bounding box center [749, 143] width 180 height 400
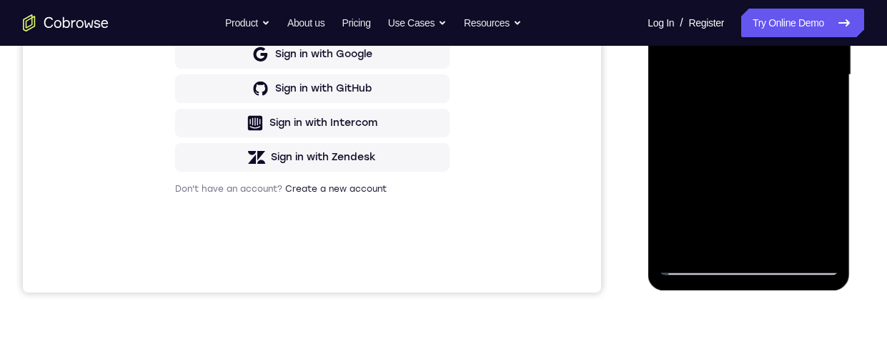
click at [822, 214] on div at bounding box center [749, 75] width 180 height 400
click at [802, 188] on div at bounding box center [749, 75] width 180 height 400
click at [816, 109] on div at bounding box center [749, 75] width 180 height 400
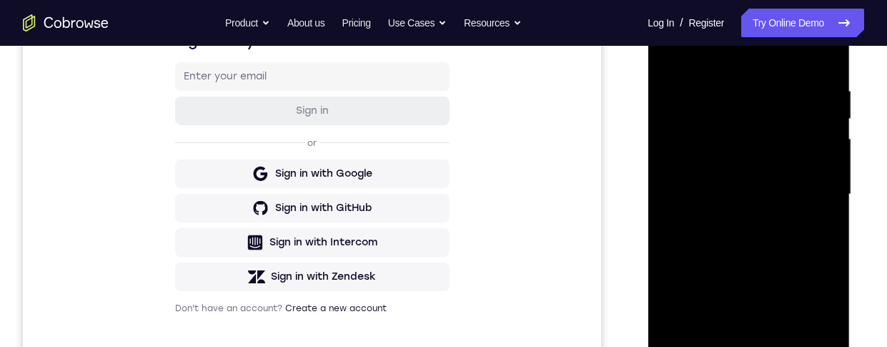
scroll to position [252, 0]
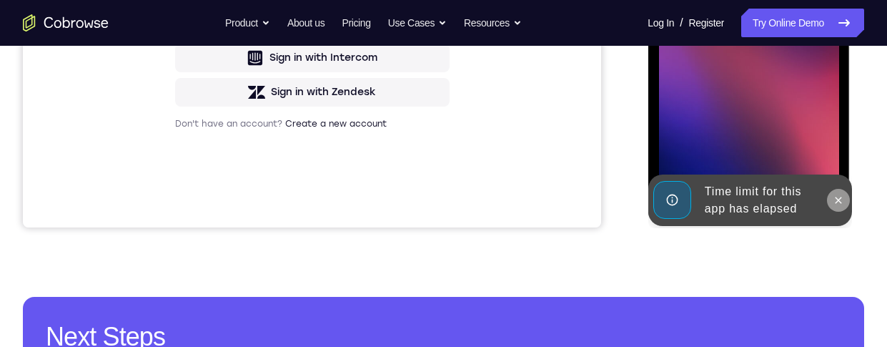
click at [840, 198] on icon at bounding box center [837, 200] width 11 height 11
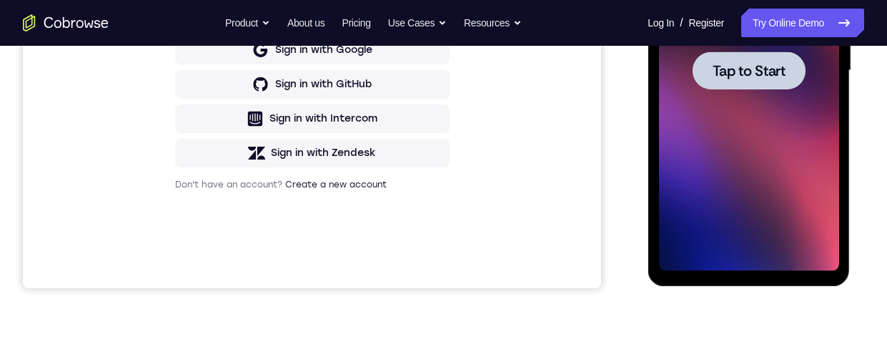
click at [767, 74] on span "Tap to Start" at bounding box center [748, 71] width 73 height 14
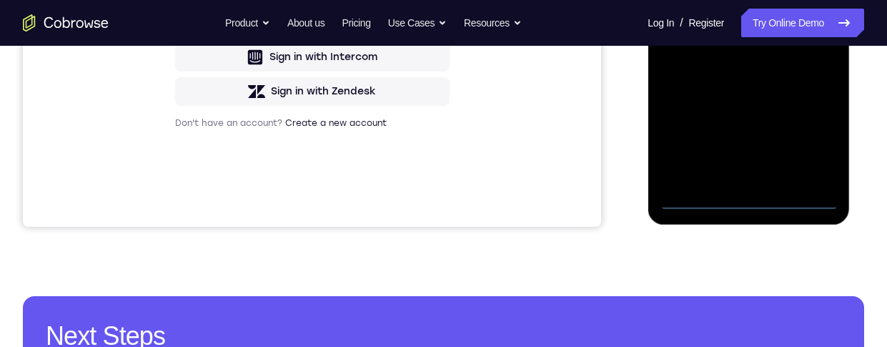
scroll to position [461, 0]
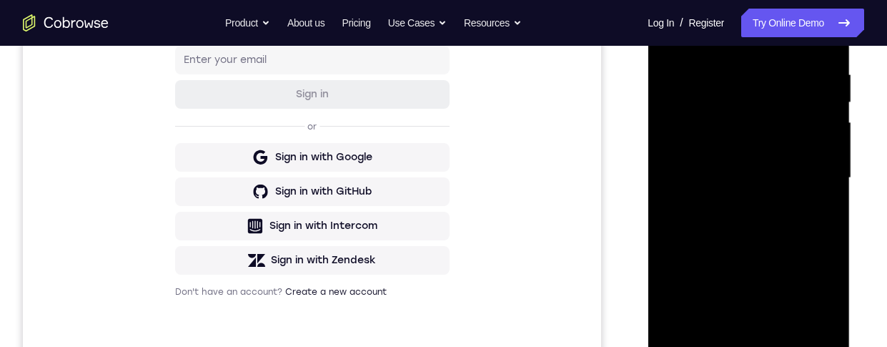
scroll to position [220, 0]
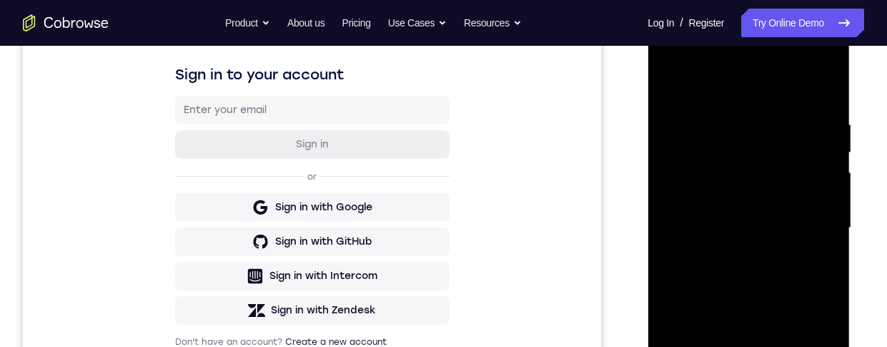
click at [823, 61] on div at bounding box center [749, 228] width 180 height 400
click at [795, 82] on div at bounding box center [749, 228] width 180 height 400
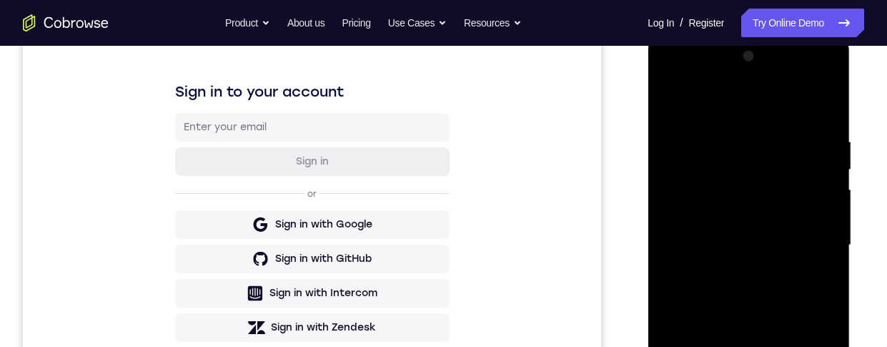
click at [766, 81] on div at bounding box center [749, 245] width 180 height 400
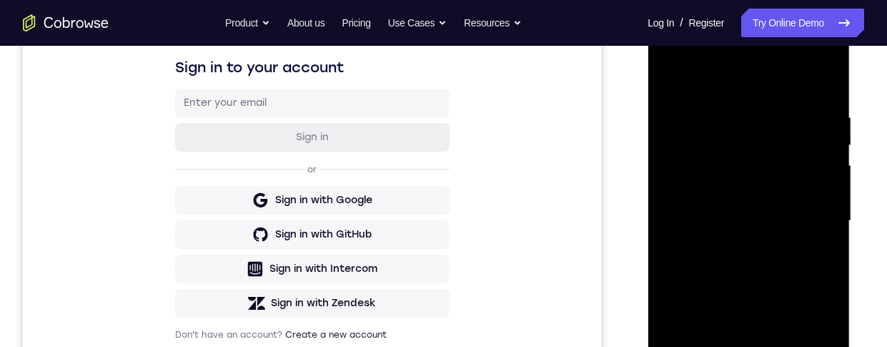
scroll to position [287, 0]
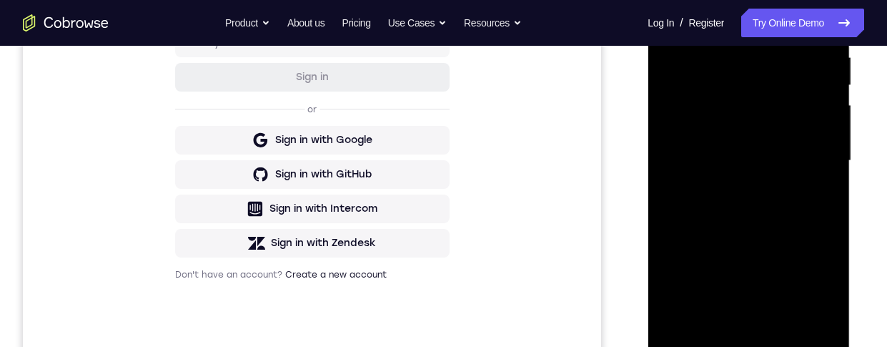
click at [685, 107] on div at bounding box center [749, 161] width 180 height 400
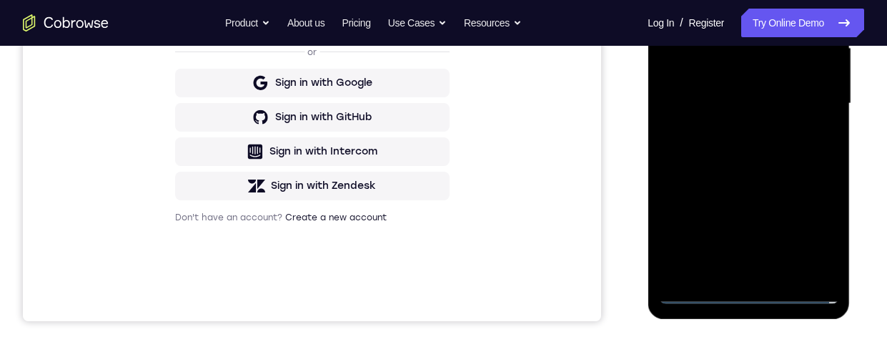
scroll to position [398, 0]
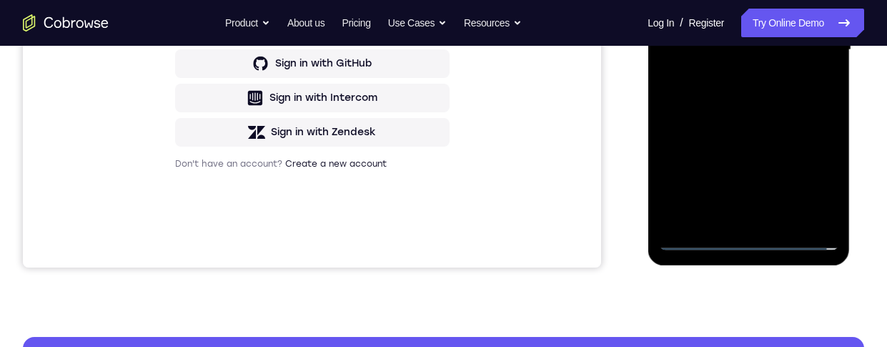
click at [734, 219] on div at bounding box center [749, 50] width 180 height 400
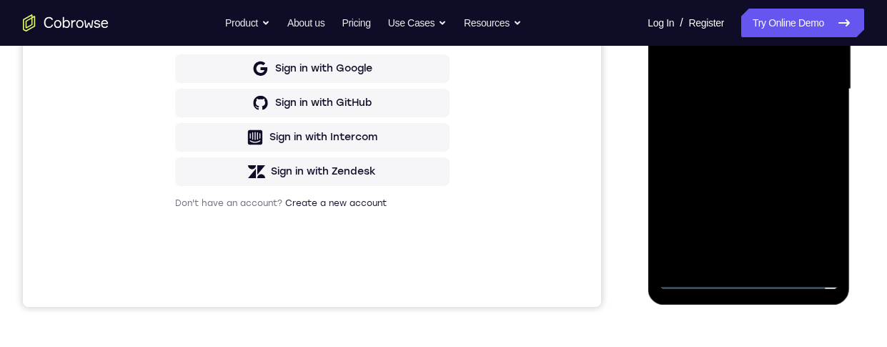
click at [770, 74] on div at bounding box center [749, 89] width 180 height 400
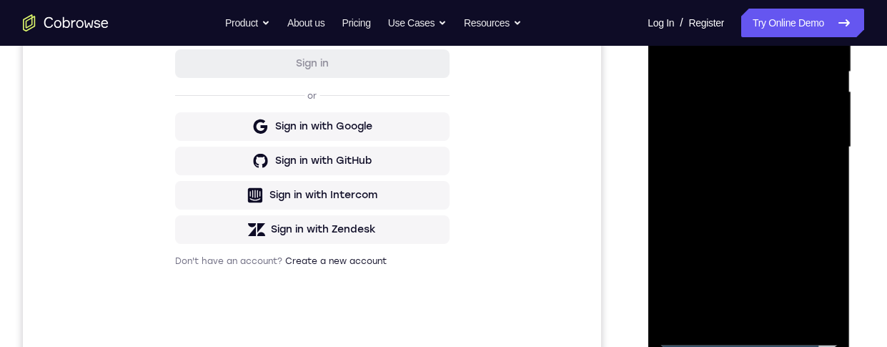
click at [768, 111] on div at bounding box center [749, 147] width 180 height 400
click at [820, 119] on div at bounding box center [749, 147] width 180 height 400
click at [823, 116] on div at bounding box center [749, 147] width 180 height 400
click at [787, 142] on div at bounding box center [749, 147] width 180 height 400
click at [772, 195] on div at bounding box center [749, 147] width 180 height 400
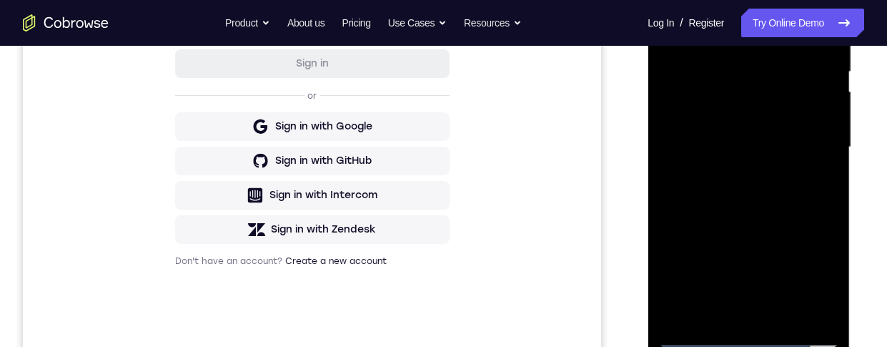
click at [870, 227] on div "Your Support Agent Your Customer Web iOS Android Next Steps We’d be happy to gi…" at bounding box center [443, 216] width 887 height 943
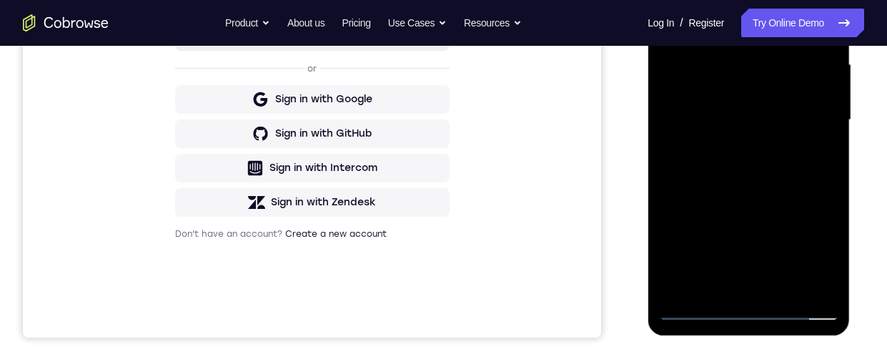
scroll to position [353, 0]
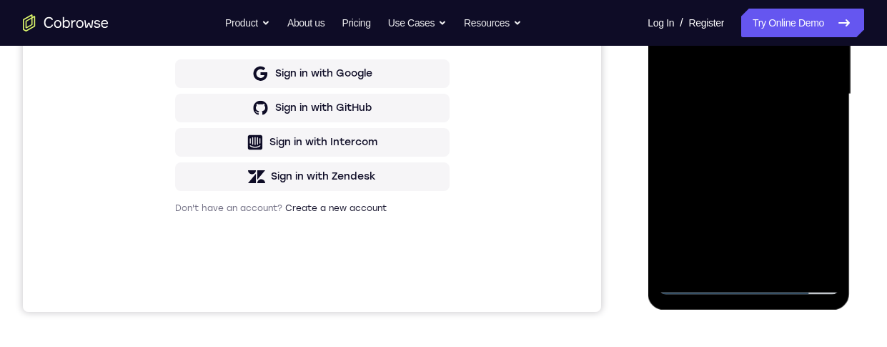
click at [762, 133] on div at bounding box center [749, 94] width 180 height 400
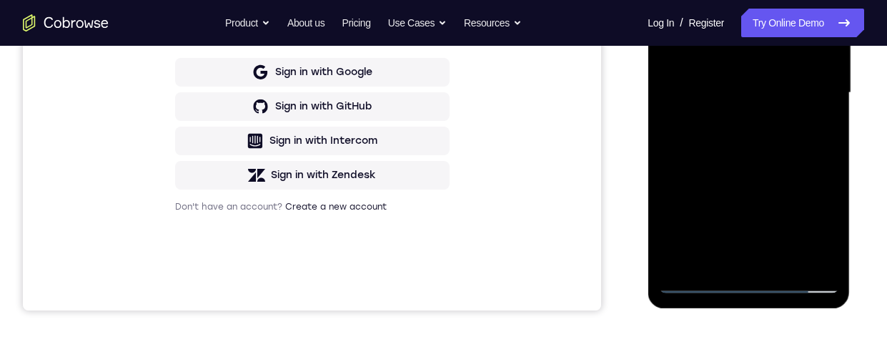
click at [766, 144] on div at bounding box center [749, 93] width 180 height 400
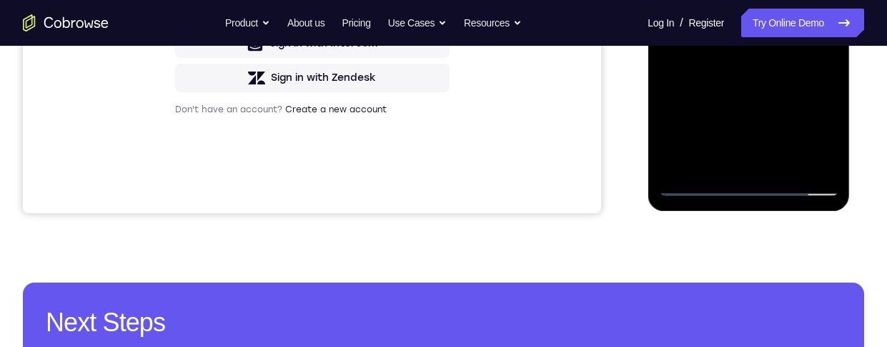
scroll to position [430, 0]
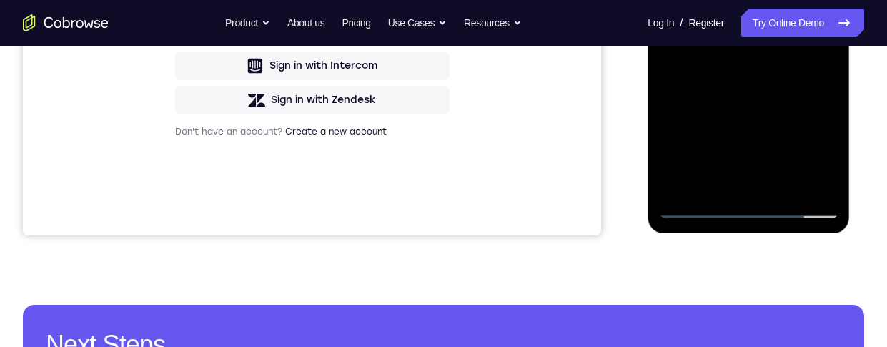
click at [780, 73] on div at bounding box center [749, 18] width 180 height 400
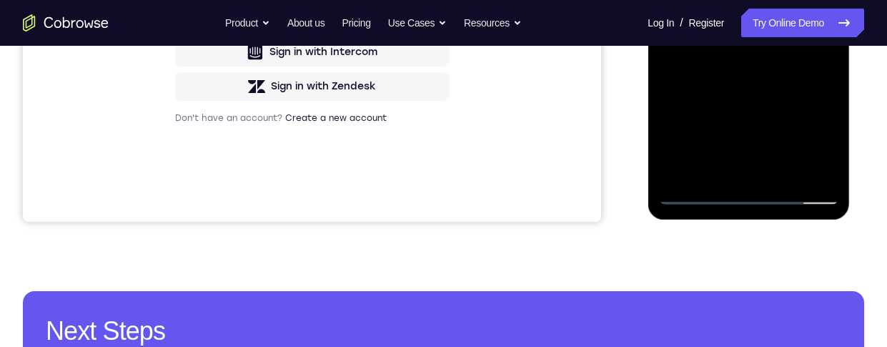
click at [785, 171] on div at bounding box center [749, 4] width 180 height 400
click at [754, 81] on div at bounding box center [749, 4] width 180 height 400
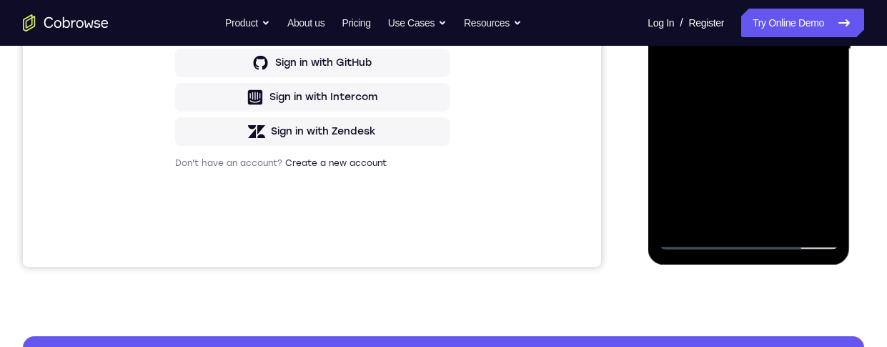
scroll to position [348, 0]
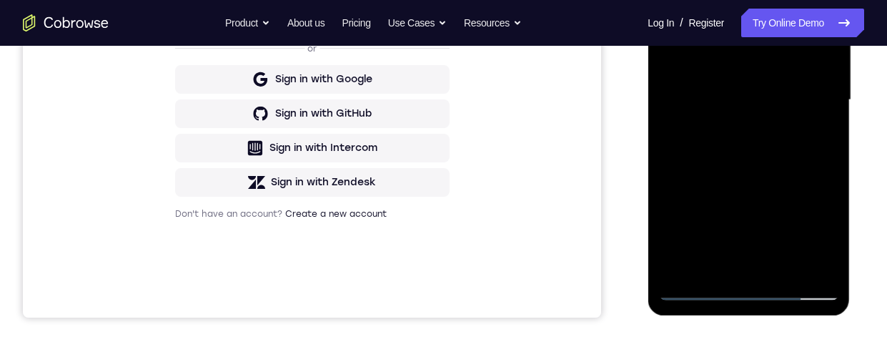
click at [771, 116] on div at bounding box center [749, 100] width 180 height 400
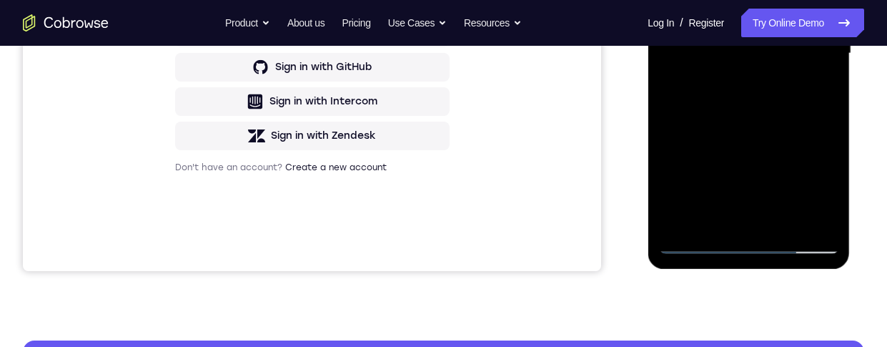
click at [827, 190] on div at bounding box center [749, 53] width 180 height 400
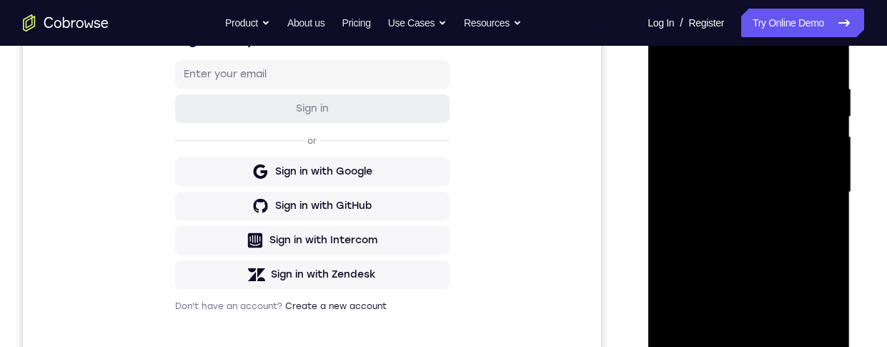
scroll to position [250, 0]
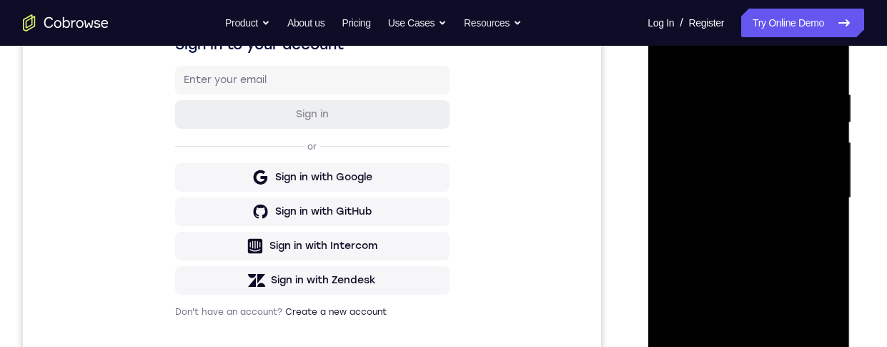
click at [665, 56] on div at bounding box center [749, 198] width 180 height 400
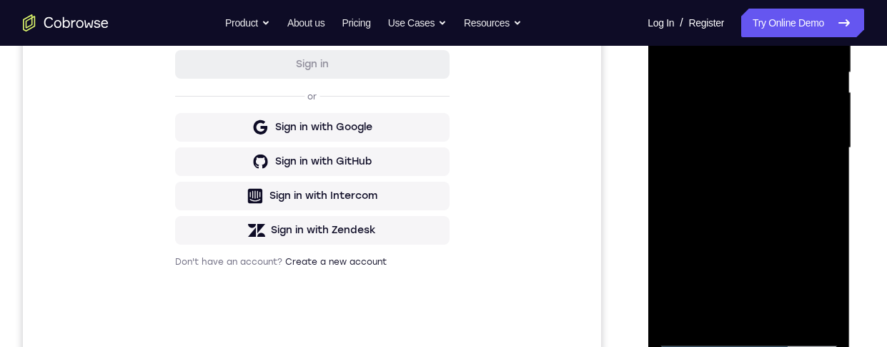
click at [772, 149] on div at bounding box center [749, 148] width 180 height 400
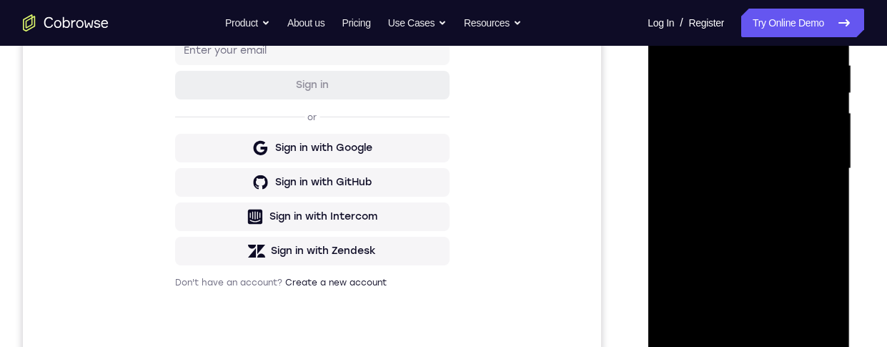
scroll to position [244, 0]
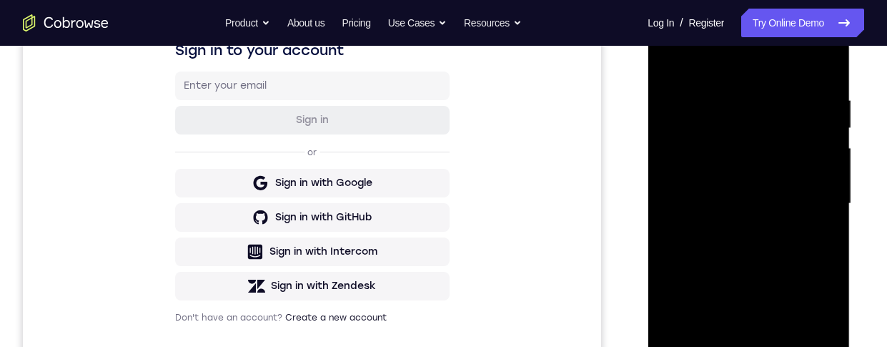
click at [661, 66] on div at bounding box center [749, 204] width 180 height 400
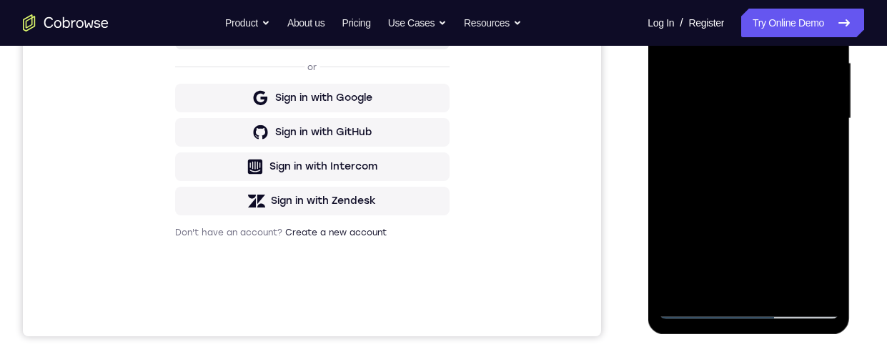
scroll to position [358, 0]
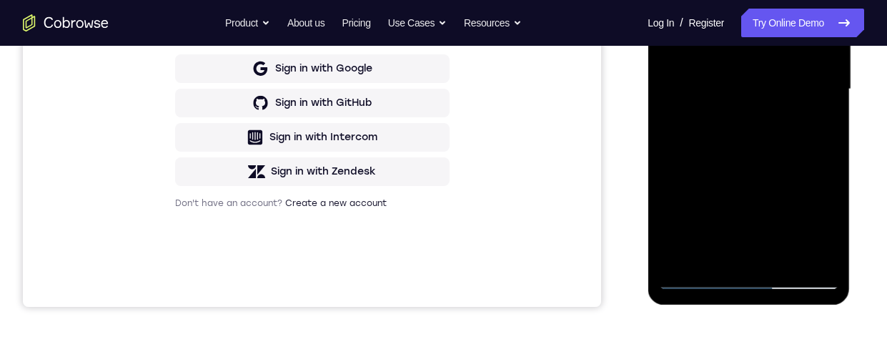
click at [782, 167] on div at bounding box center [749, 89] width 180 height 400
click at [821, 230] on div at bounding box center [749, 89] width 180 height 400
click at [817, 234] on div at bounding box center [749, 89] width 180 height 400
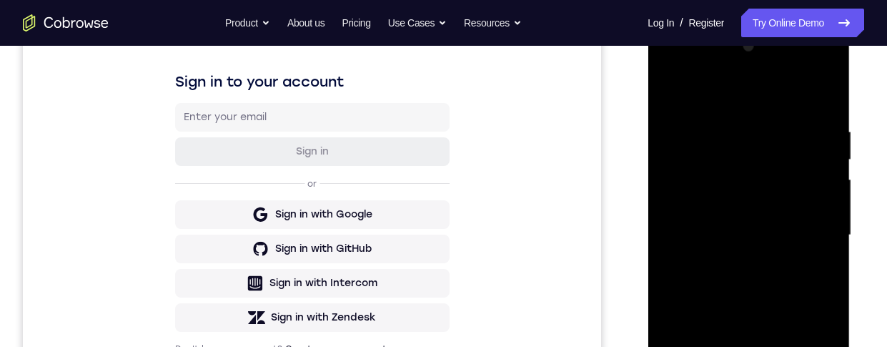
scroll to position [248, 0]
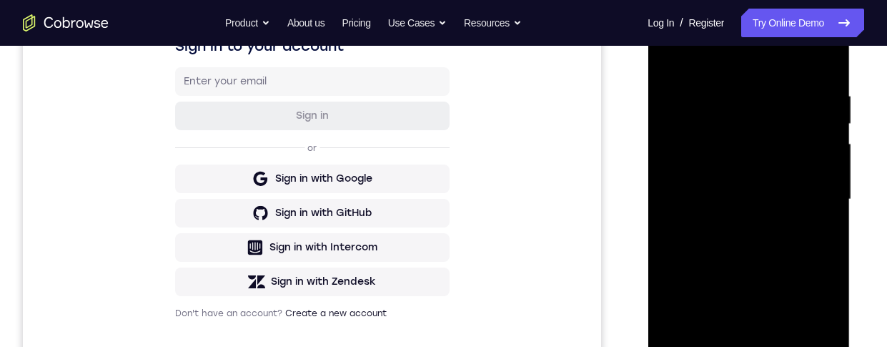
click at [669, 56] on div at bounding box center [749, 199] width 180 height 400
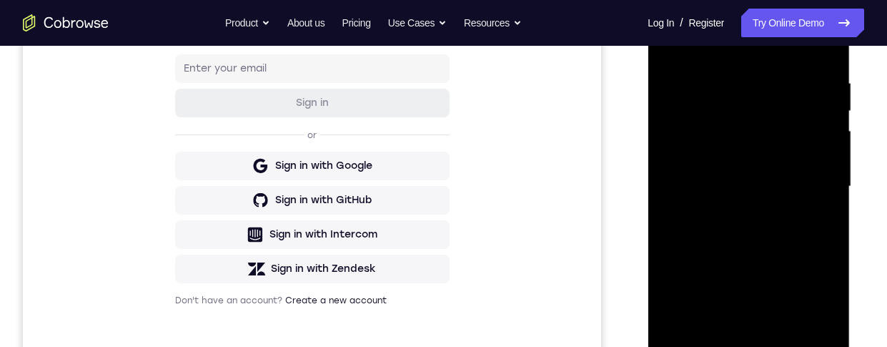
scroll to position [311, 0]
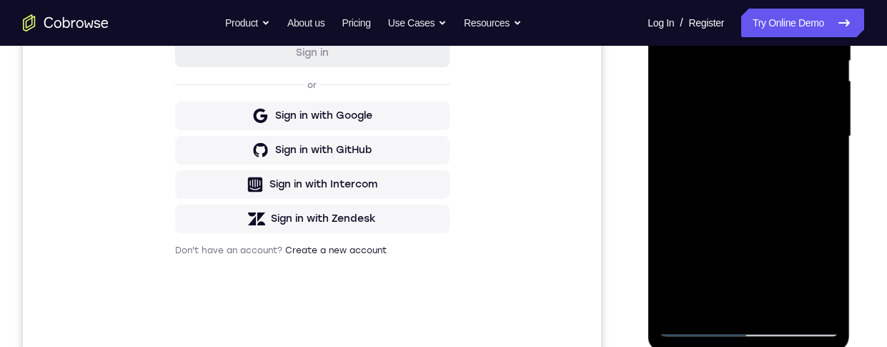
click at [777, 152] on div at bounding box center [749, 136] width 180 height 400
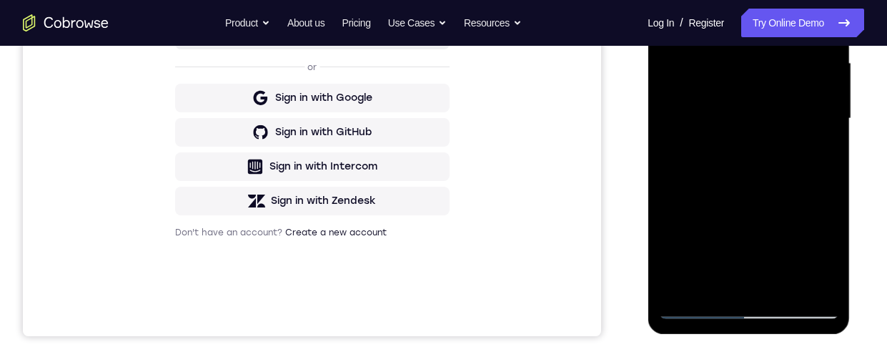
scroll to position [378, 0]
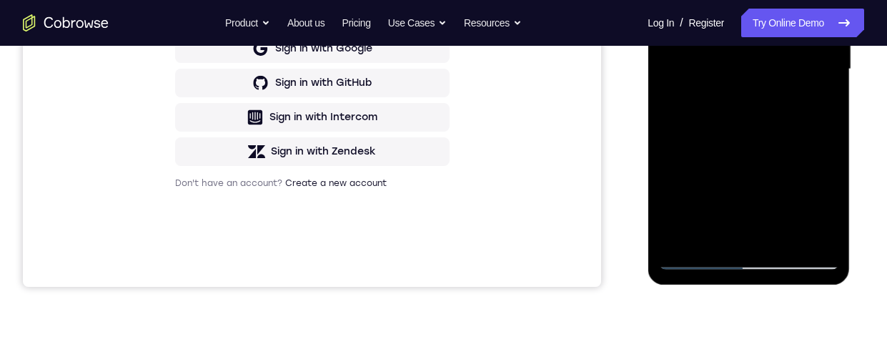
click at [790, 200] on div at bounding box center [749, 69] width 180 height 400
click at [814, 201] on div at bounding box center [749, 69] width 180 height 400
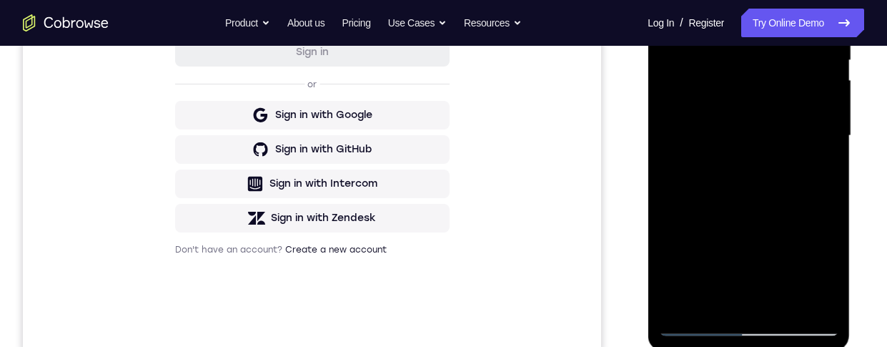
scroll to position [240, 0]
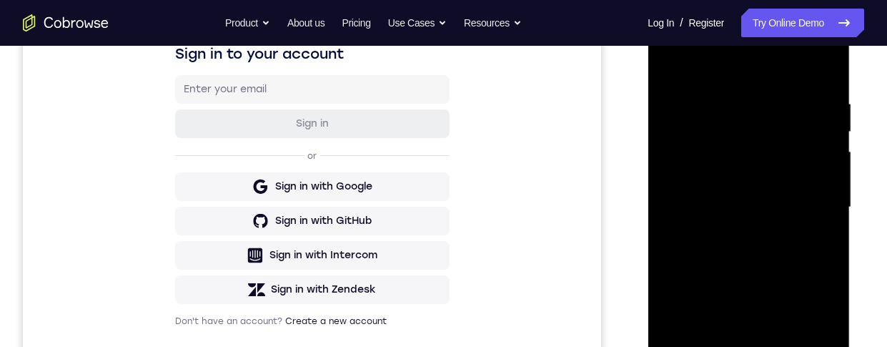
click at [670, 63] on div at bounding box center [749, 207] width 180 height 400
click at [673, 56] on div at bounding box center [749, 207] width 180 height 400
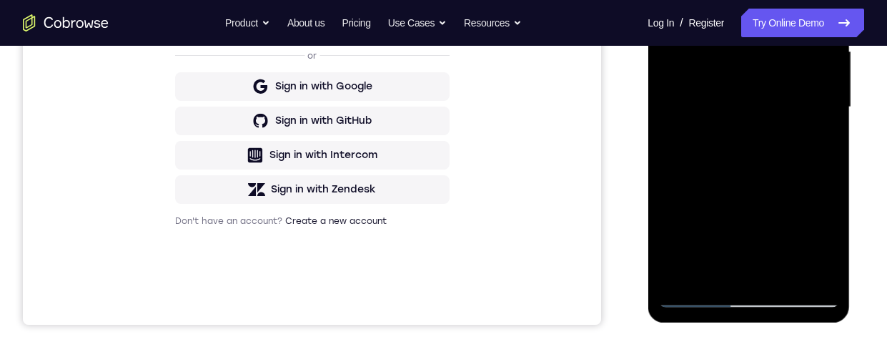
scroll to position [285, 0]
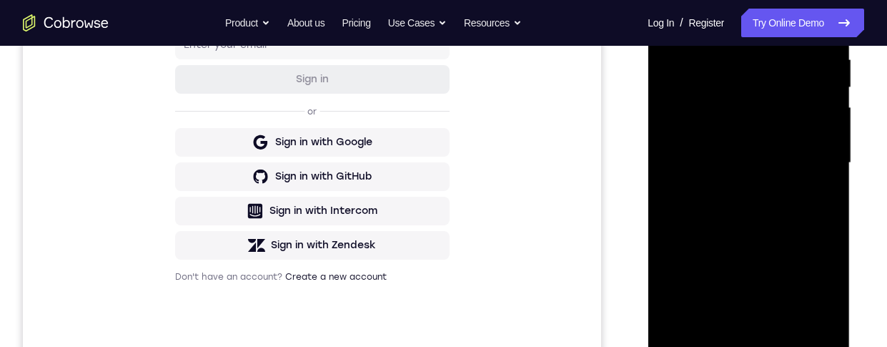
click at [729, 55] on div at bounding box center [749, 163] width 180 height 400
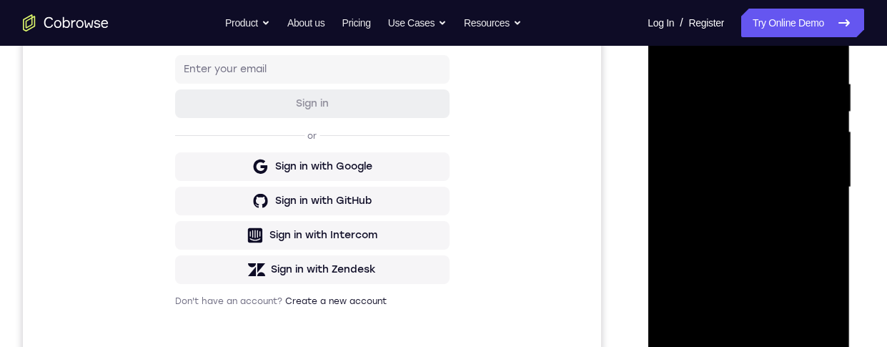
scroll to position [252, 0]
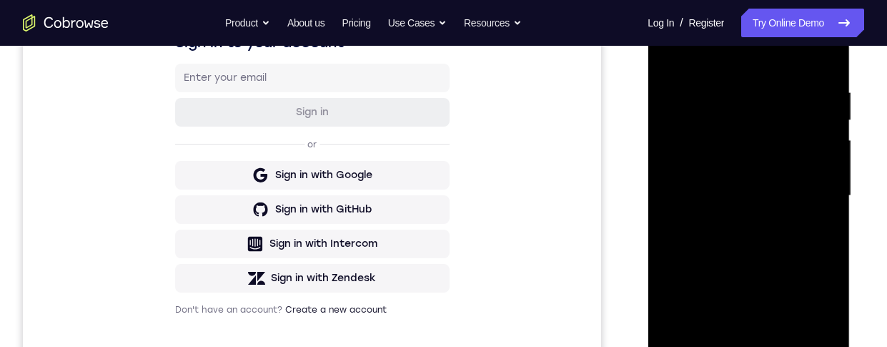
click at [802, 110] on div at bounding box center [749, 196] width 180 height 400
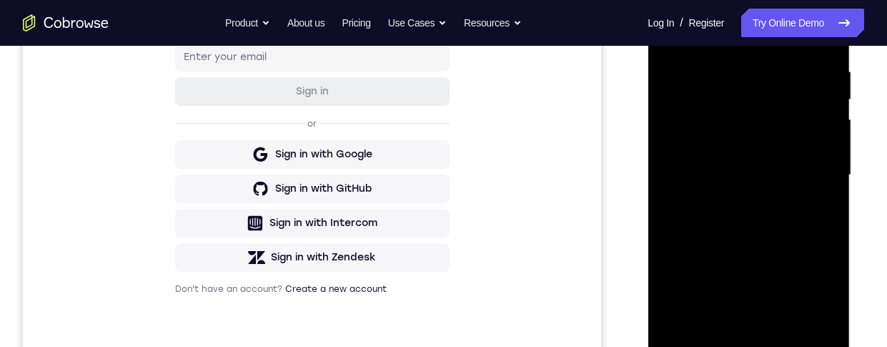
scroll to position [207, 0]
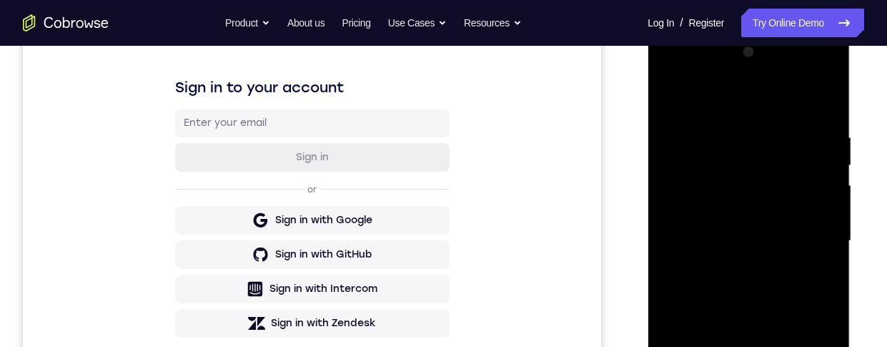
click at [806, 147] on div at bounding box center [749, 241] width 180 height 400
click at [672, 127] on div at bounding box center [749, 241] width 180 height 400
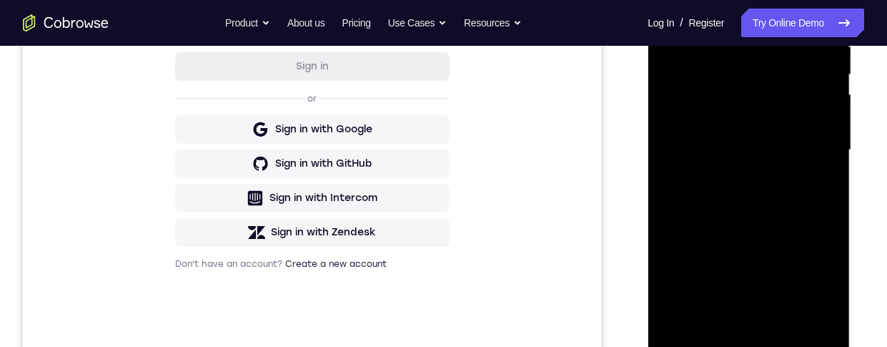
scroll to position [298, 0]
click at [822, 186] on div at bounding box center [749, 149] width 180 height 400
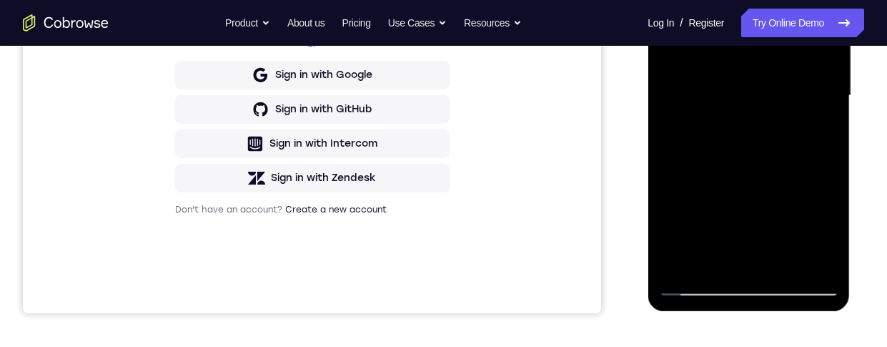
scroll to position [222, 0]
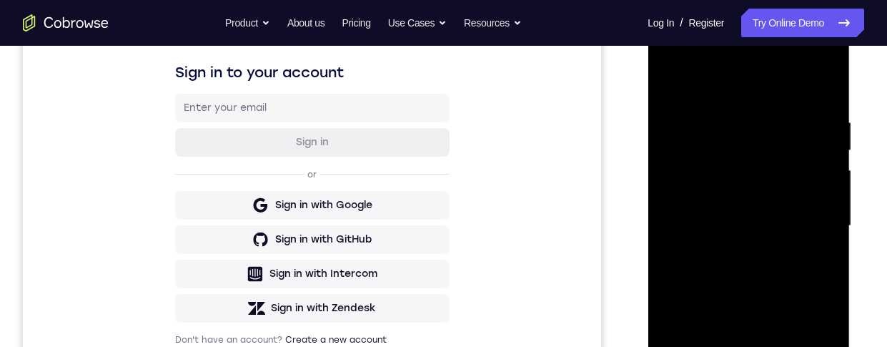
click at [823, 92] on div at bounding box center [749, 226] width 180 height 400
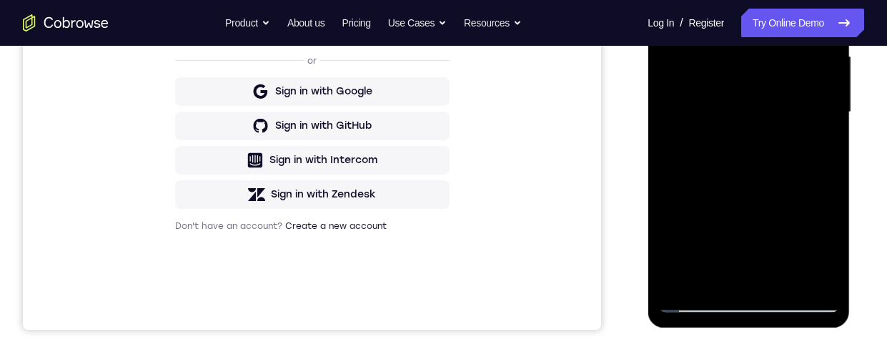
click at [786, 281] on div at bounding box center [749, 112] width 180 height 400
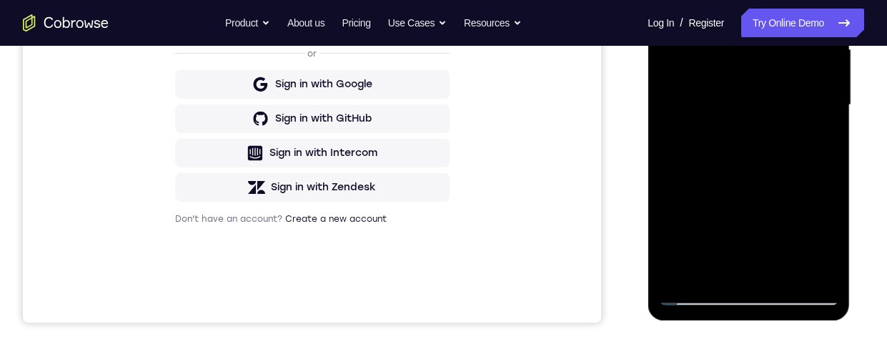
click at [754, 80] on div at bounding box center [749, 105] width 180 height 400
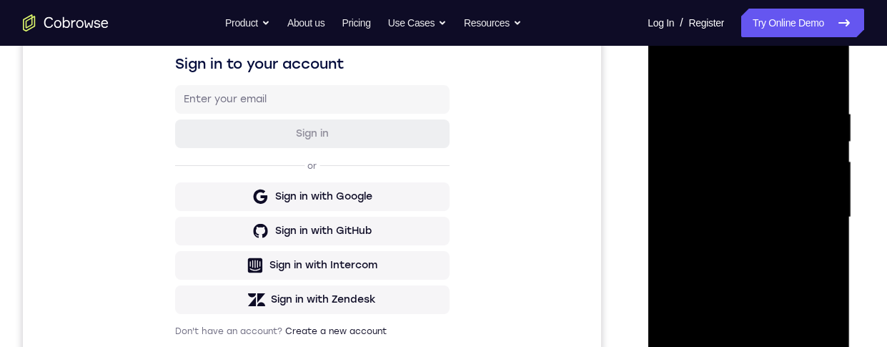
scroll to position [223, 0]
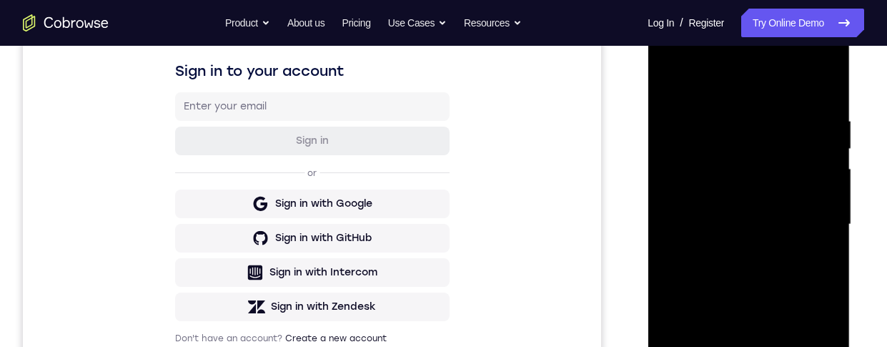
click at [671, 78] on div at bounding box center [749, 224] width 180 height 400
click at [742, 239] on div at bounding box center [749, 225] width 180 height 400
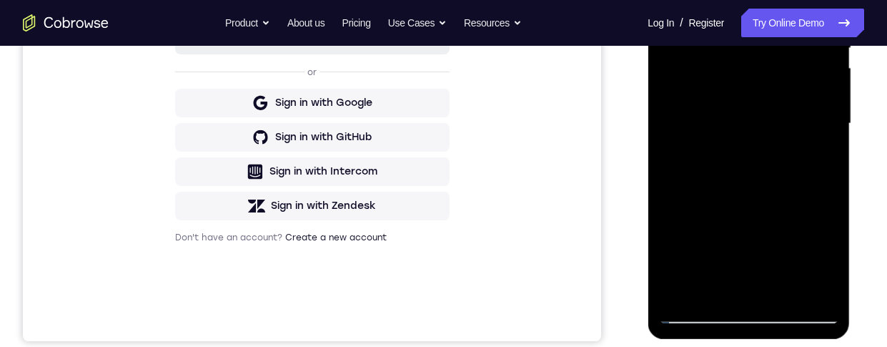
scroll to position [310, 0]
